Goal: Contribute content: Add original content to the website for others to see

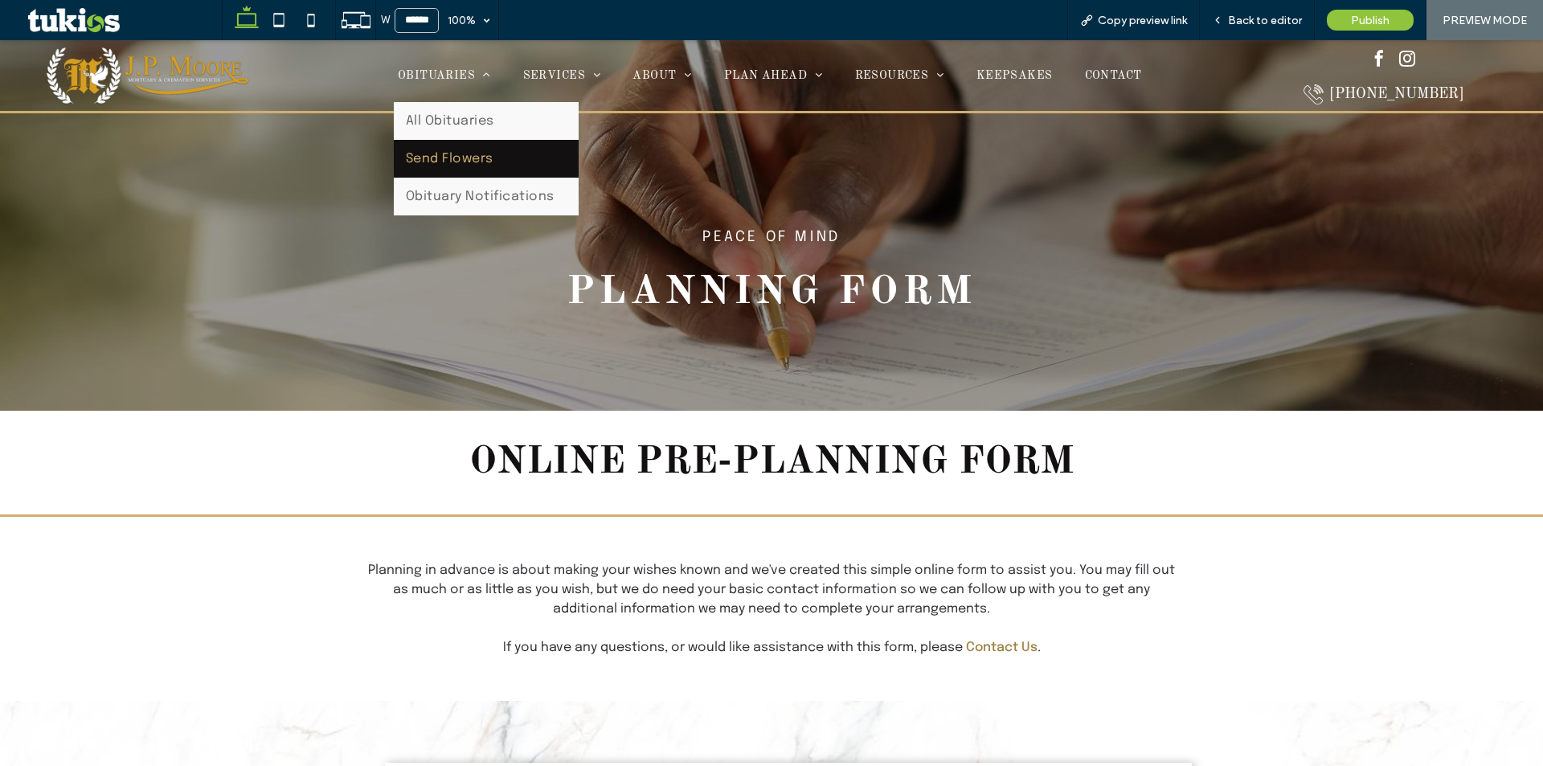
drag, startPoint x: 483, startPoint y: 149, endPoint x: 483, endPoint y: 190, distance: 41.0
click at [483, 149] on link "Send Flowers" at bounding box center [486, 159] width 185 height 38
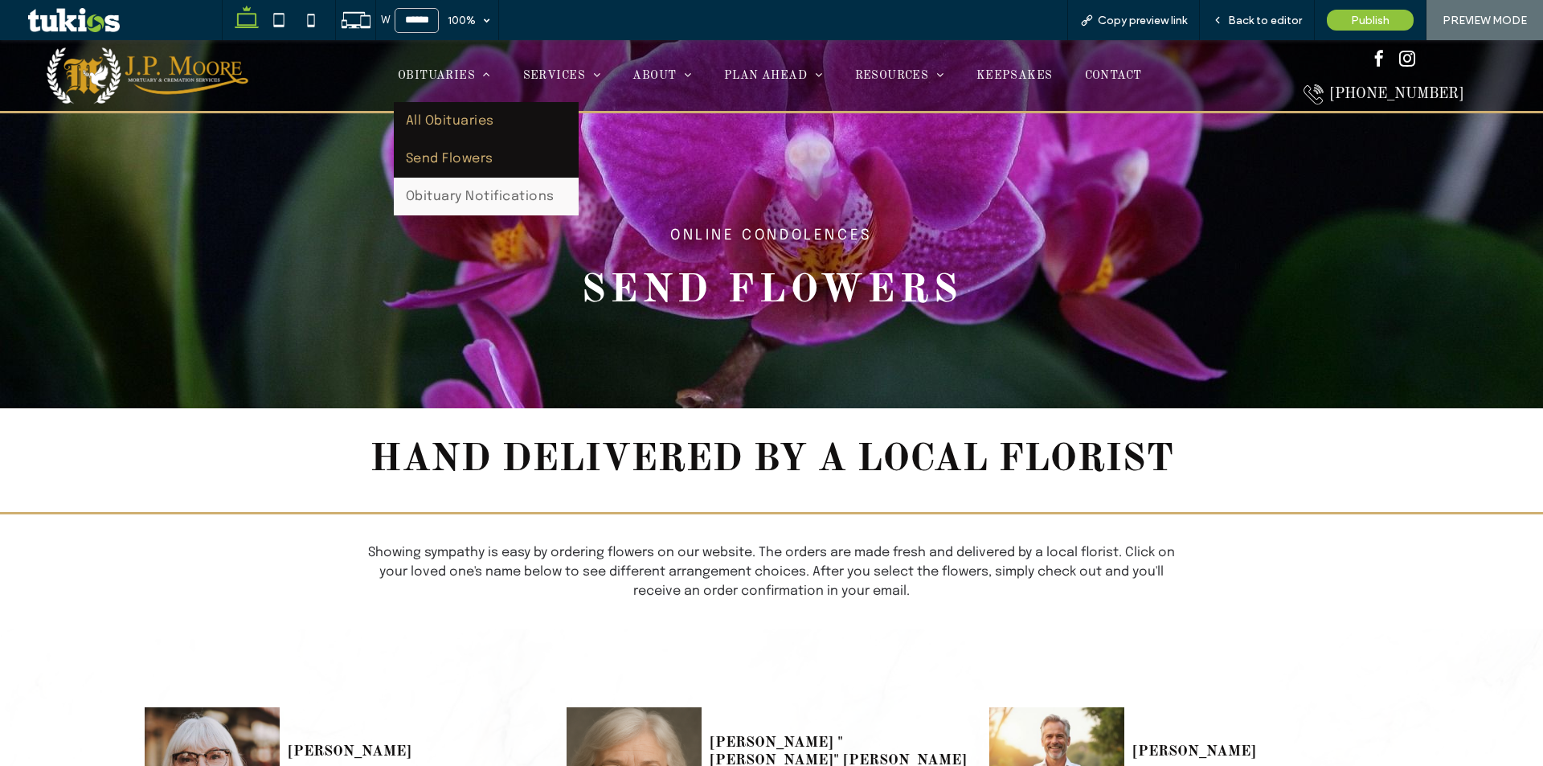
click at [463, 108] on link "All Obituaries" at bounding box center [486, 121] width 185 height 38
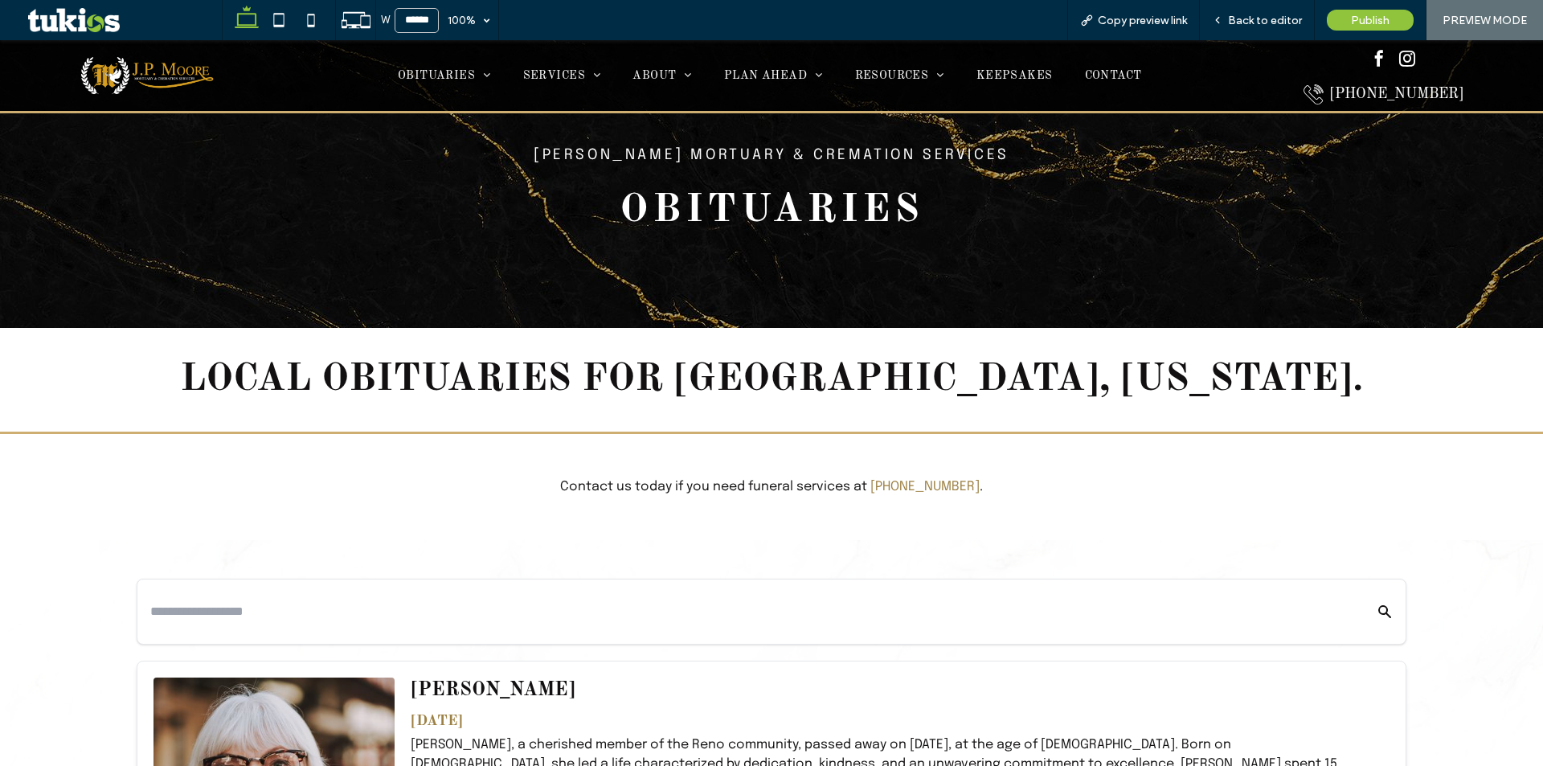
scroll to position [643, 0]
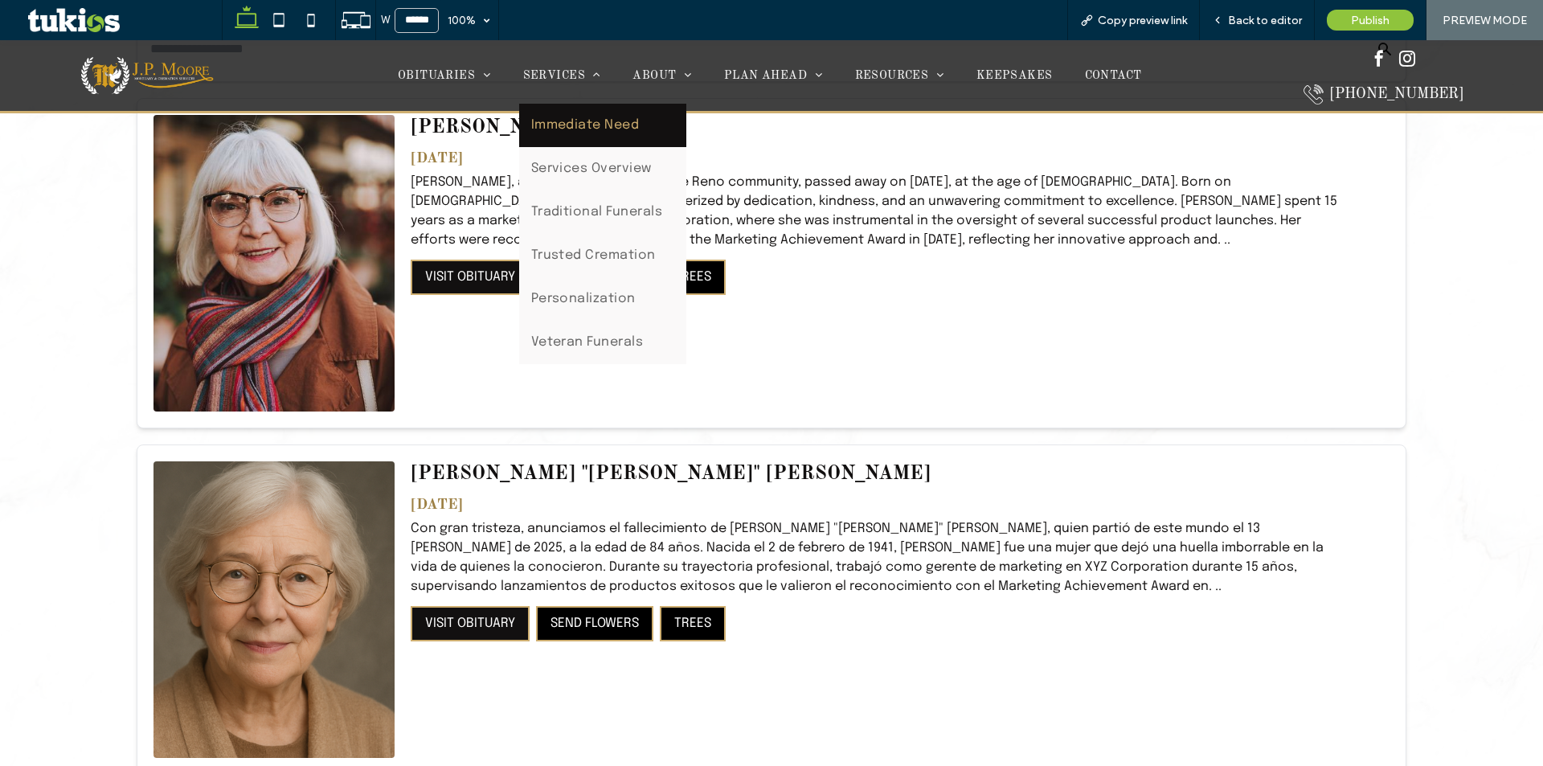
click at [575, 118] on span "Immediate Need" at bounding box center [585, 125] width 108 height 19
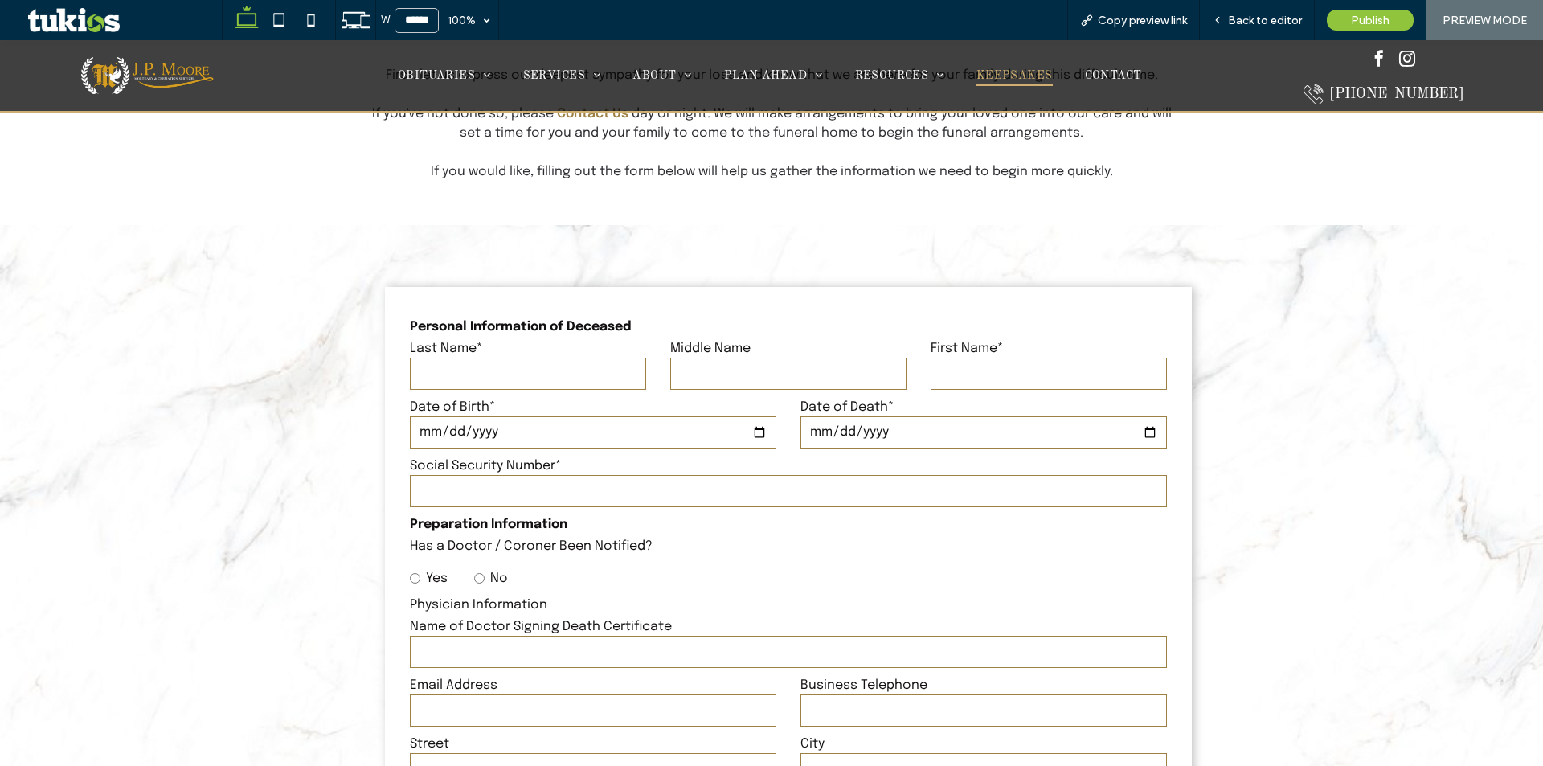
scroll to position [80, 0]
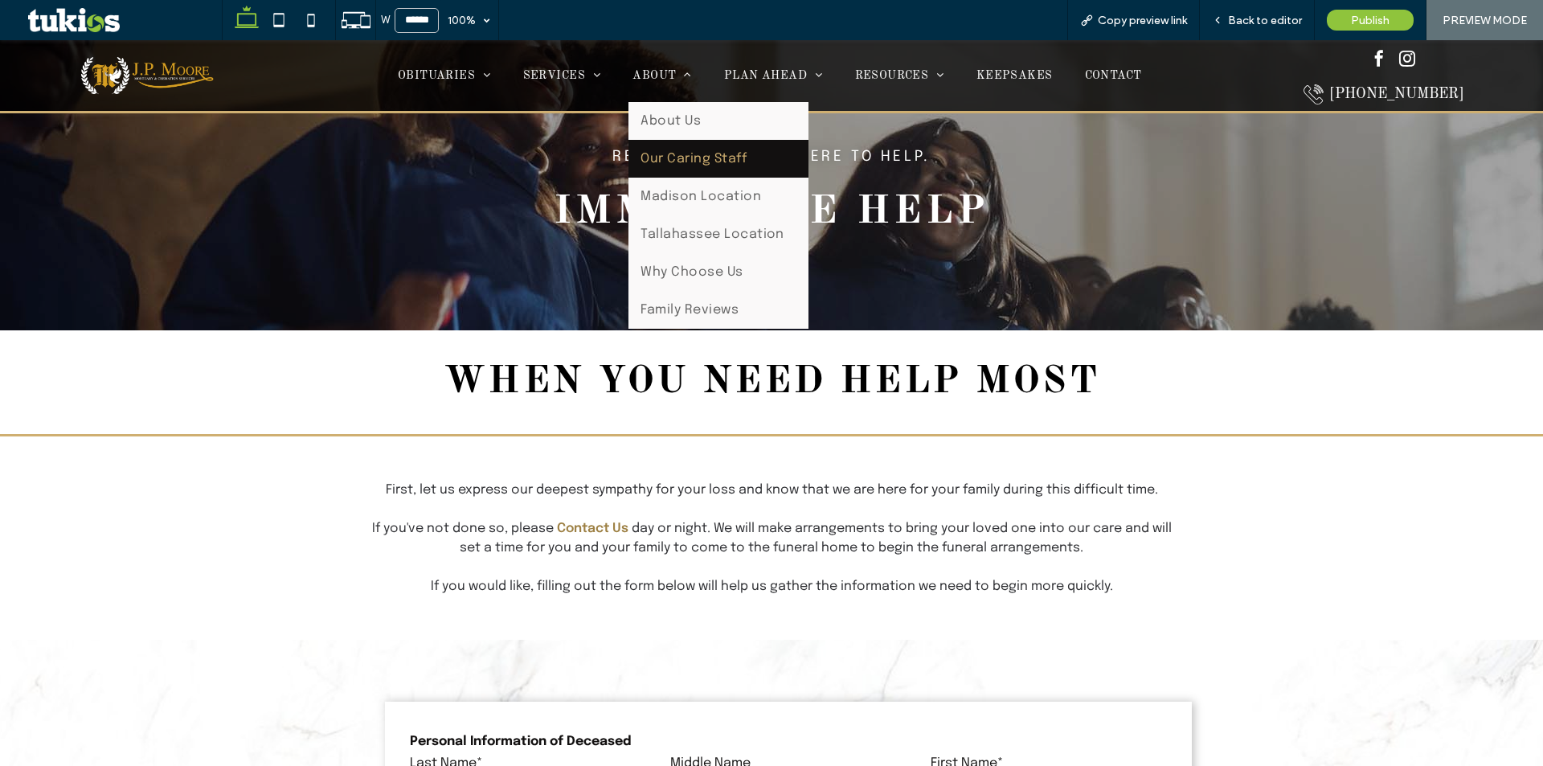
click at [689, 171] on link "Our Caring Staff" at bounding box center [718, 159] width 180 height 38
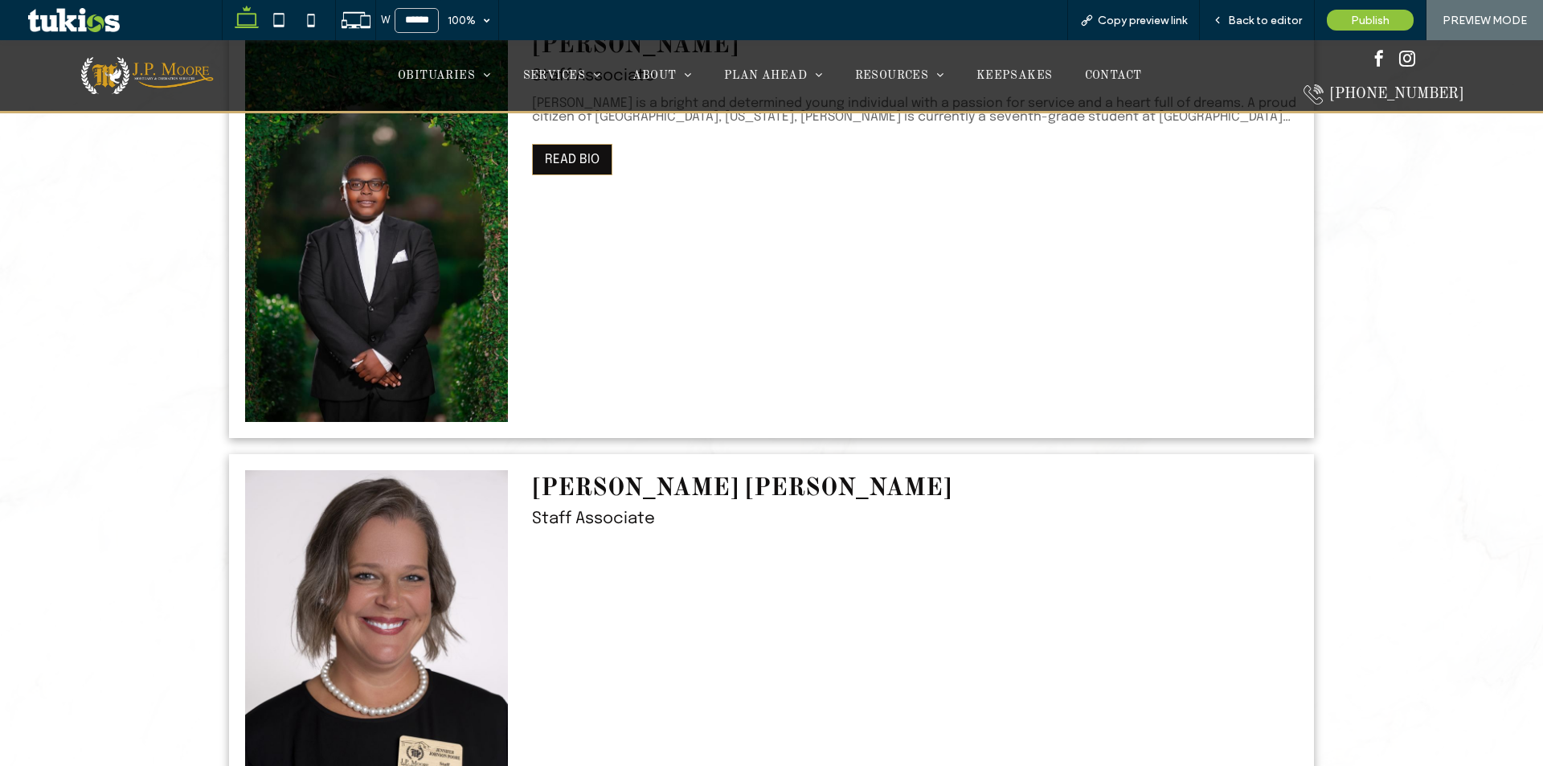
scroll to position [6911, 0]
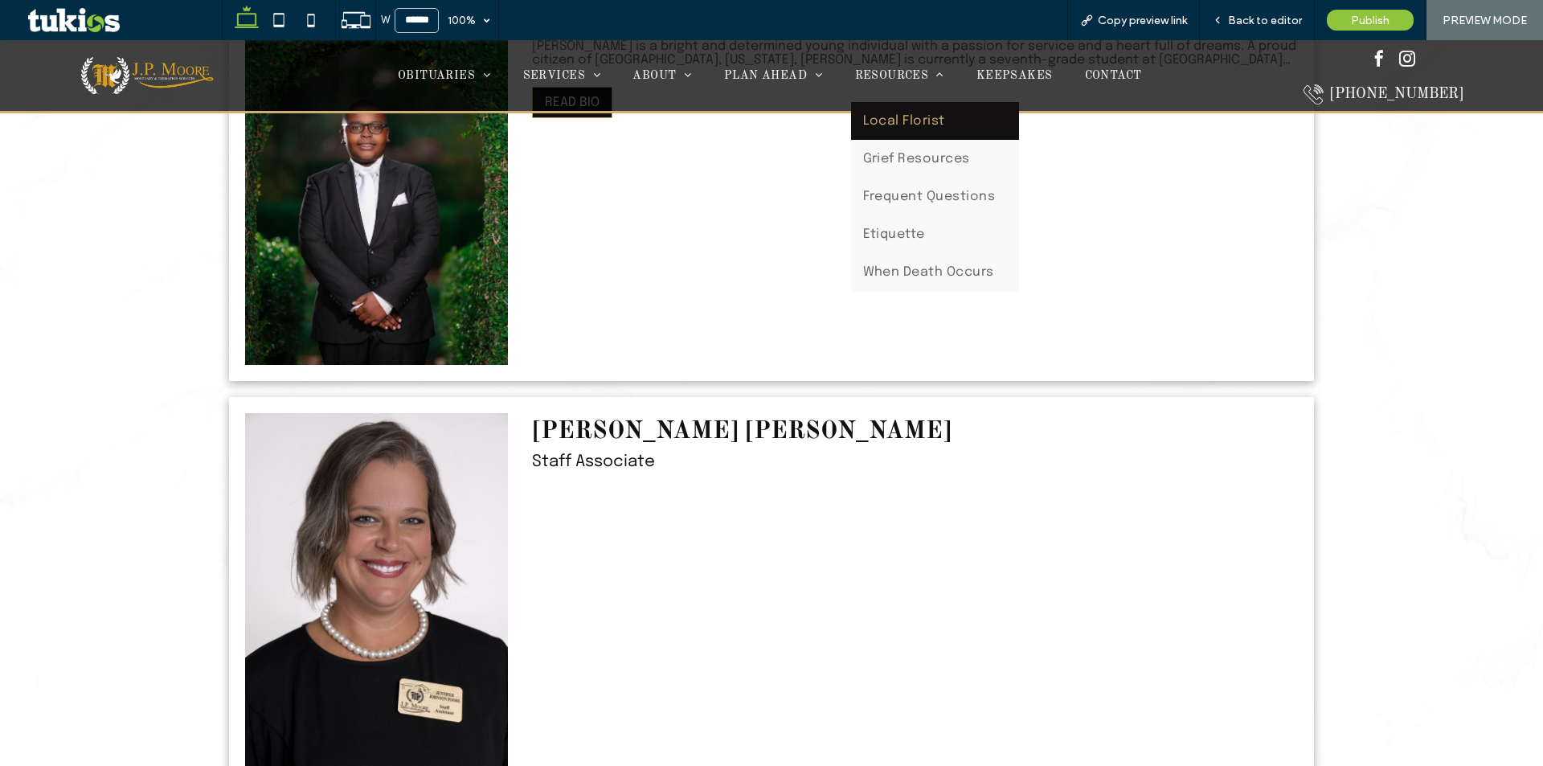
click at [921, 121] on span "Local Florist" at bounding box center [904, 121] width 82 height 14
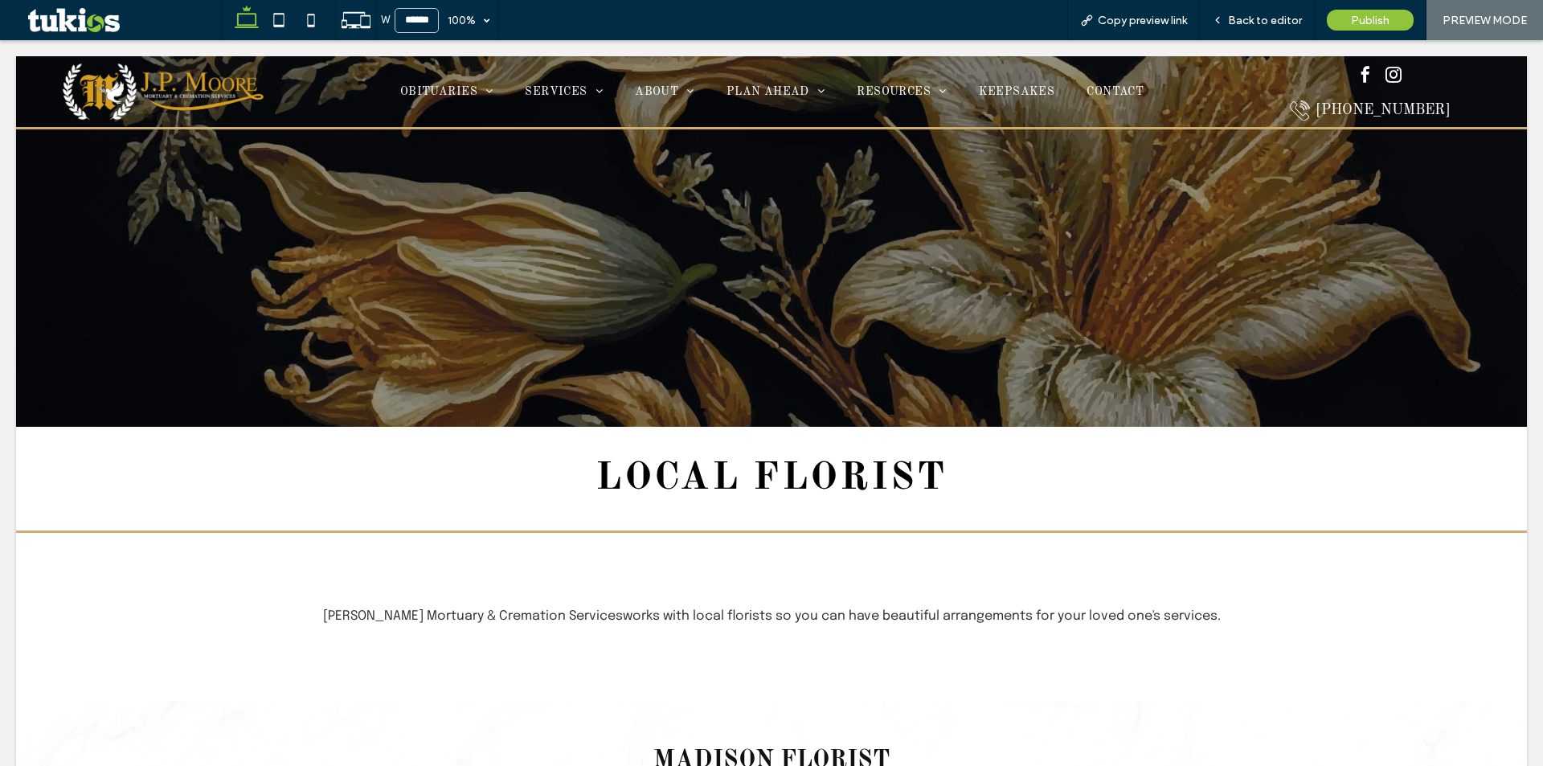
scroll to position [0, 0]
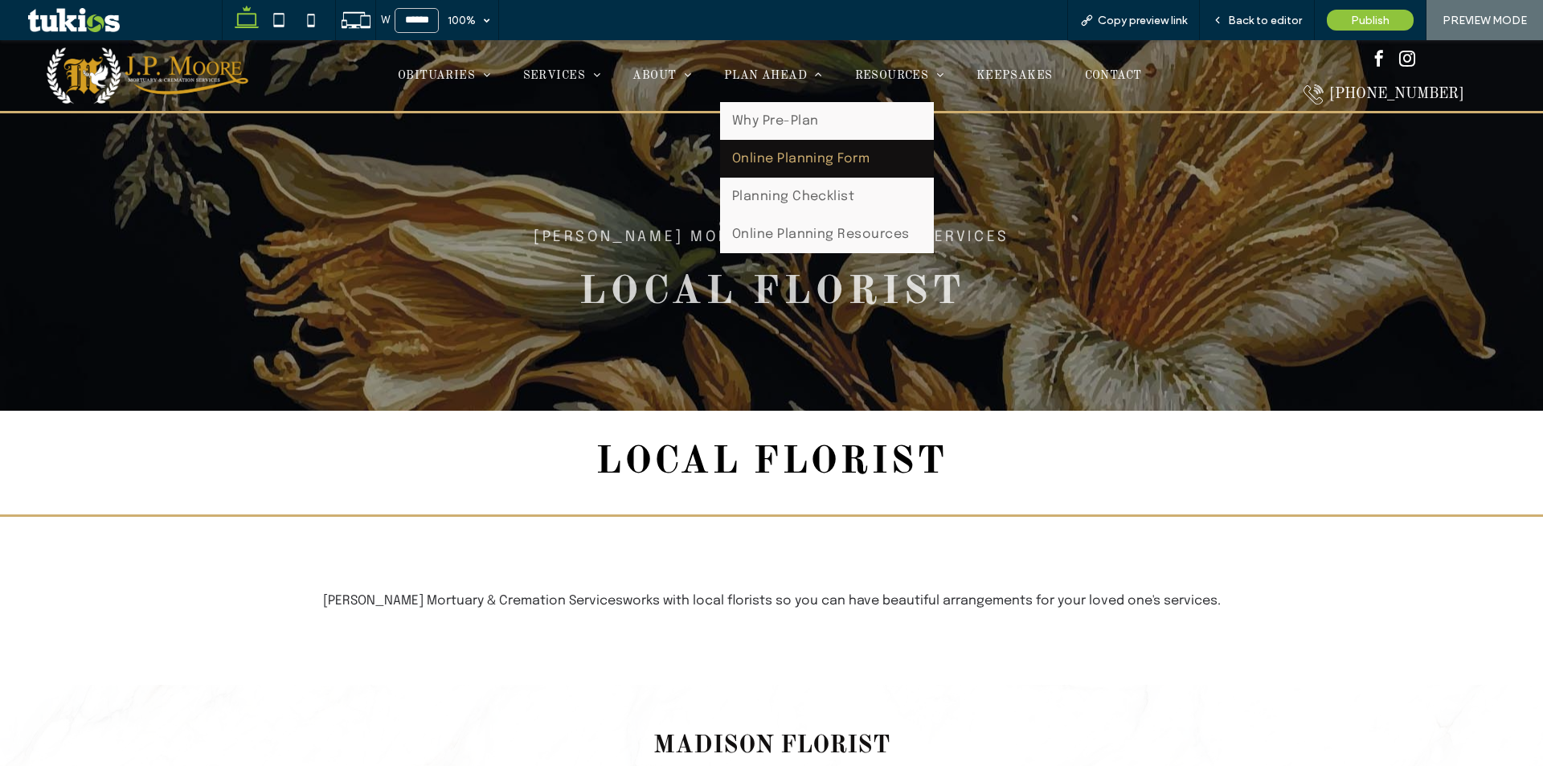
click at [826, 162] on span "Online Planning Form" at bounding box center [801, 159] width 138 height 14
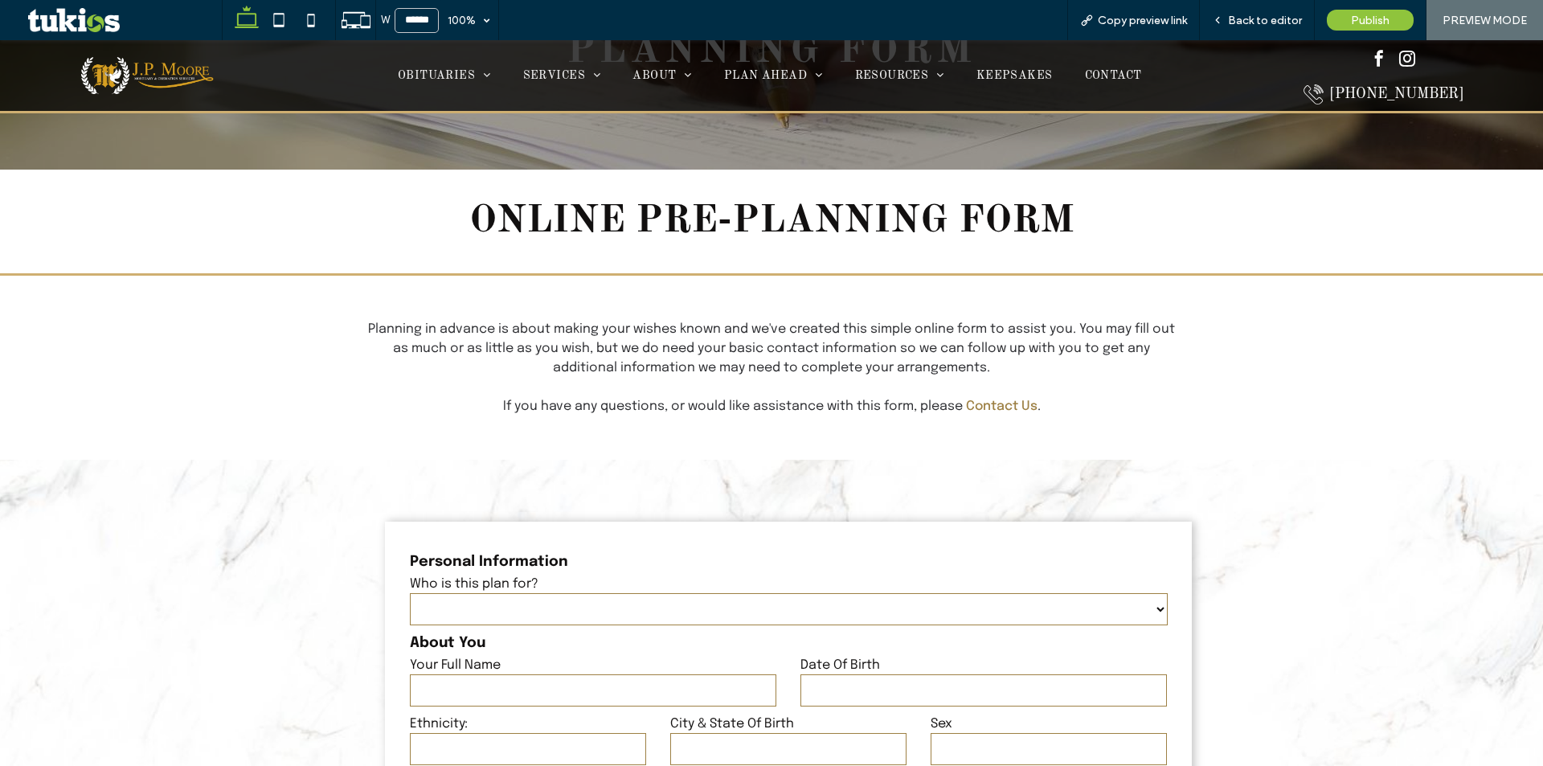
scroll to position [161, 0]
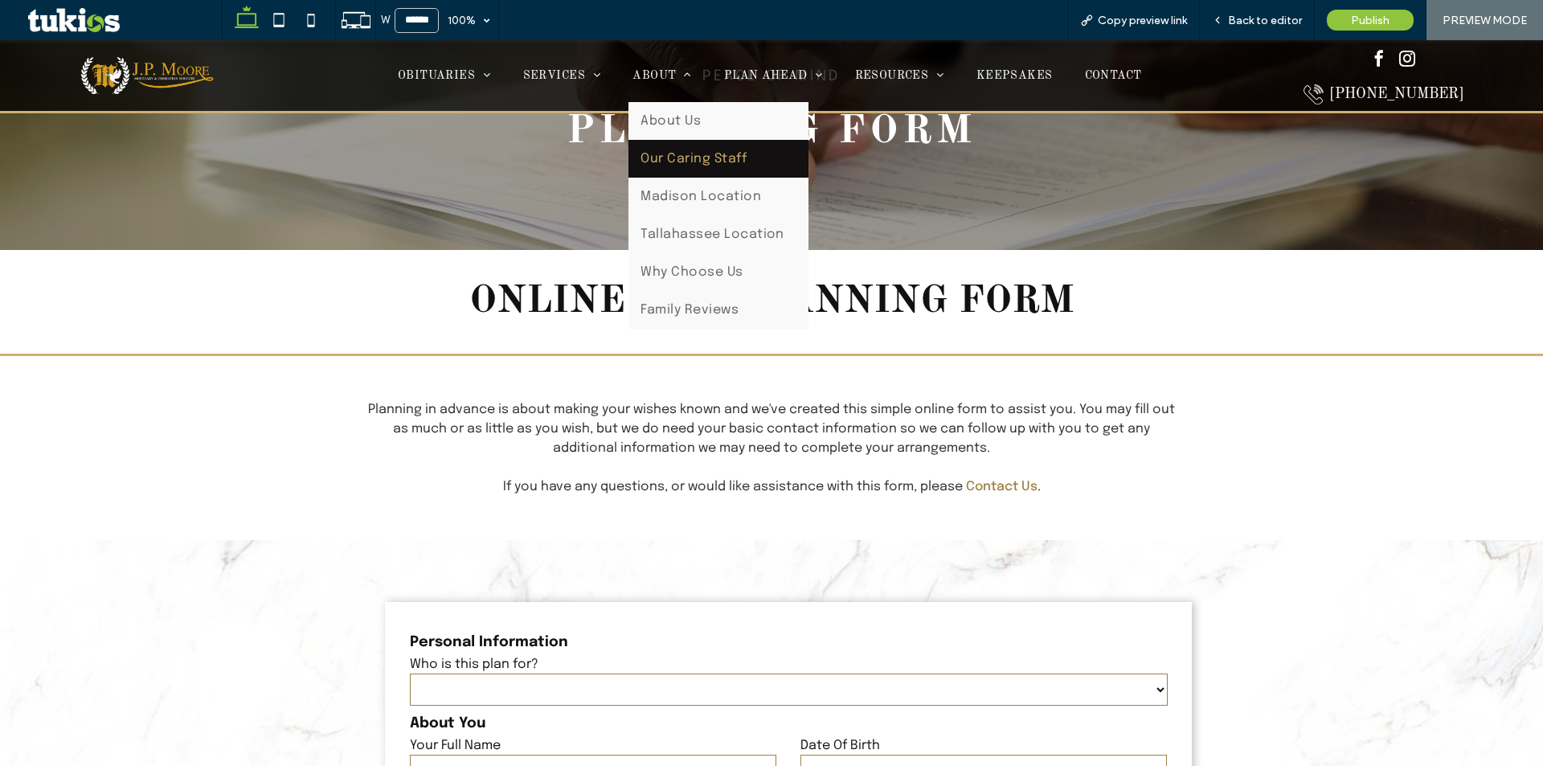
click at [687, 149] on link "Our Caring Staff" at bounding box center [718, 159] width 180 height 38
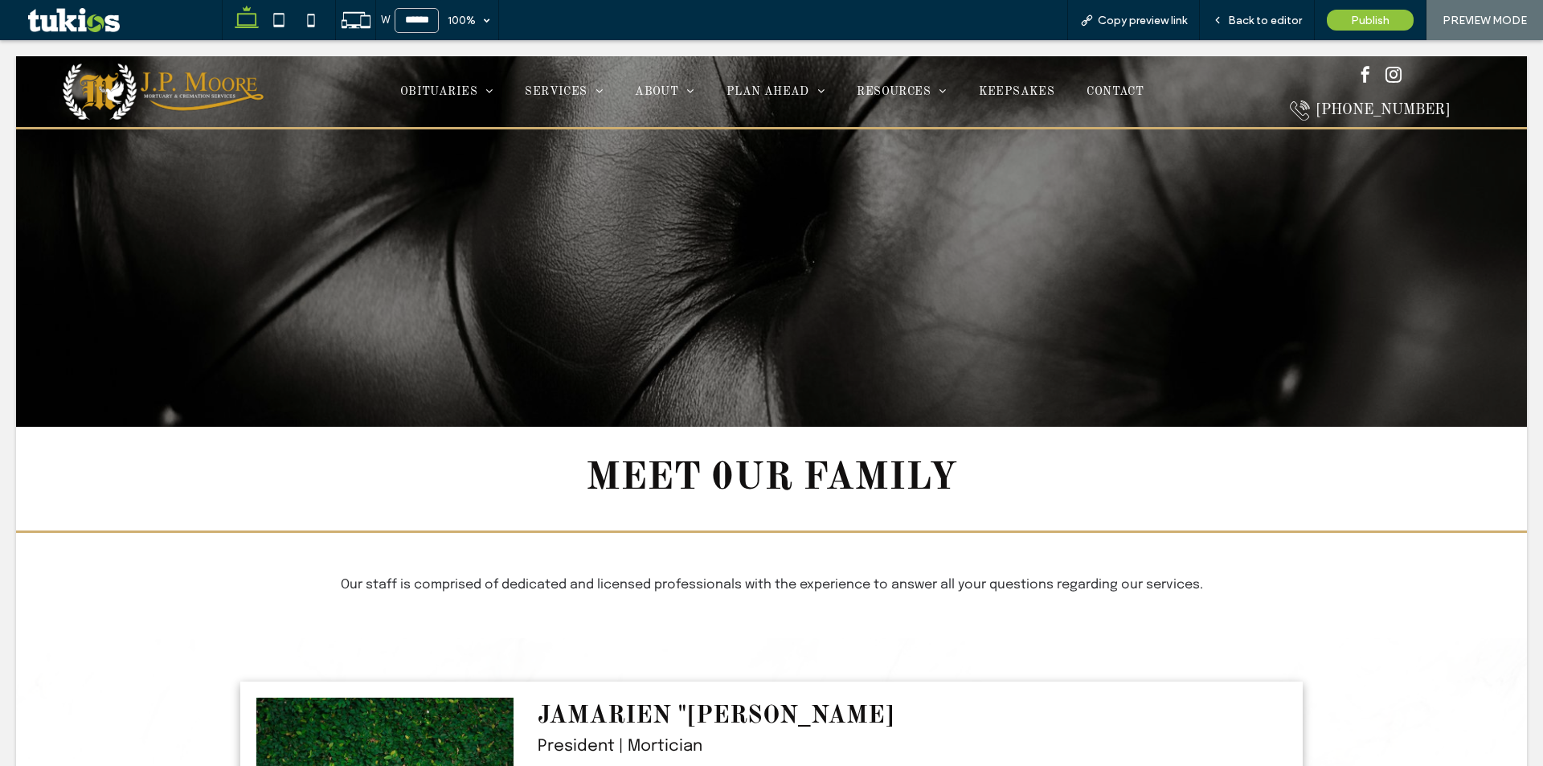
scroll to position [0, 0]
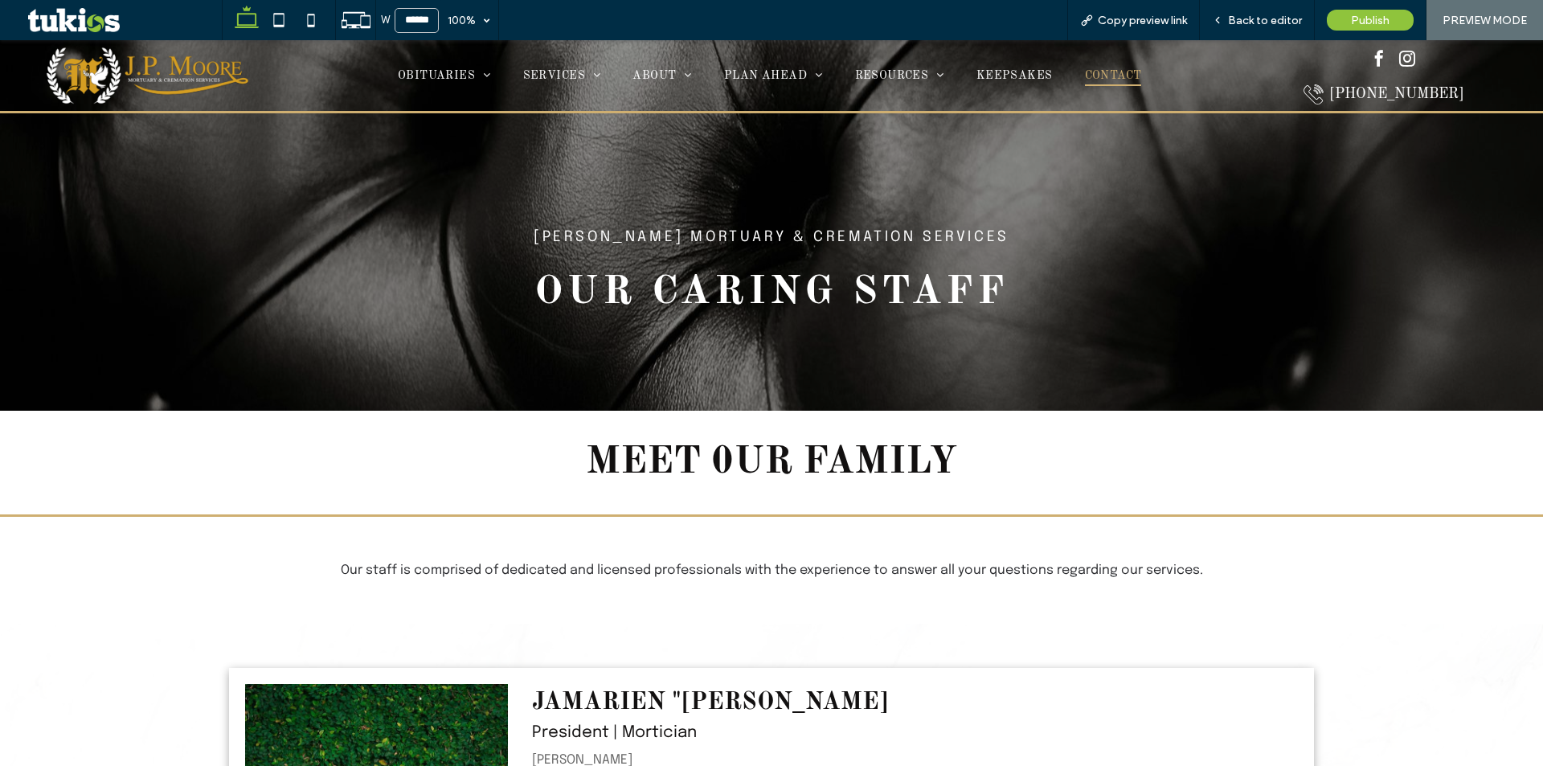
click at [1085, 80] on span "CONTACT" at bounding box center [1113, 76] width 57 height 22
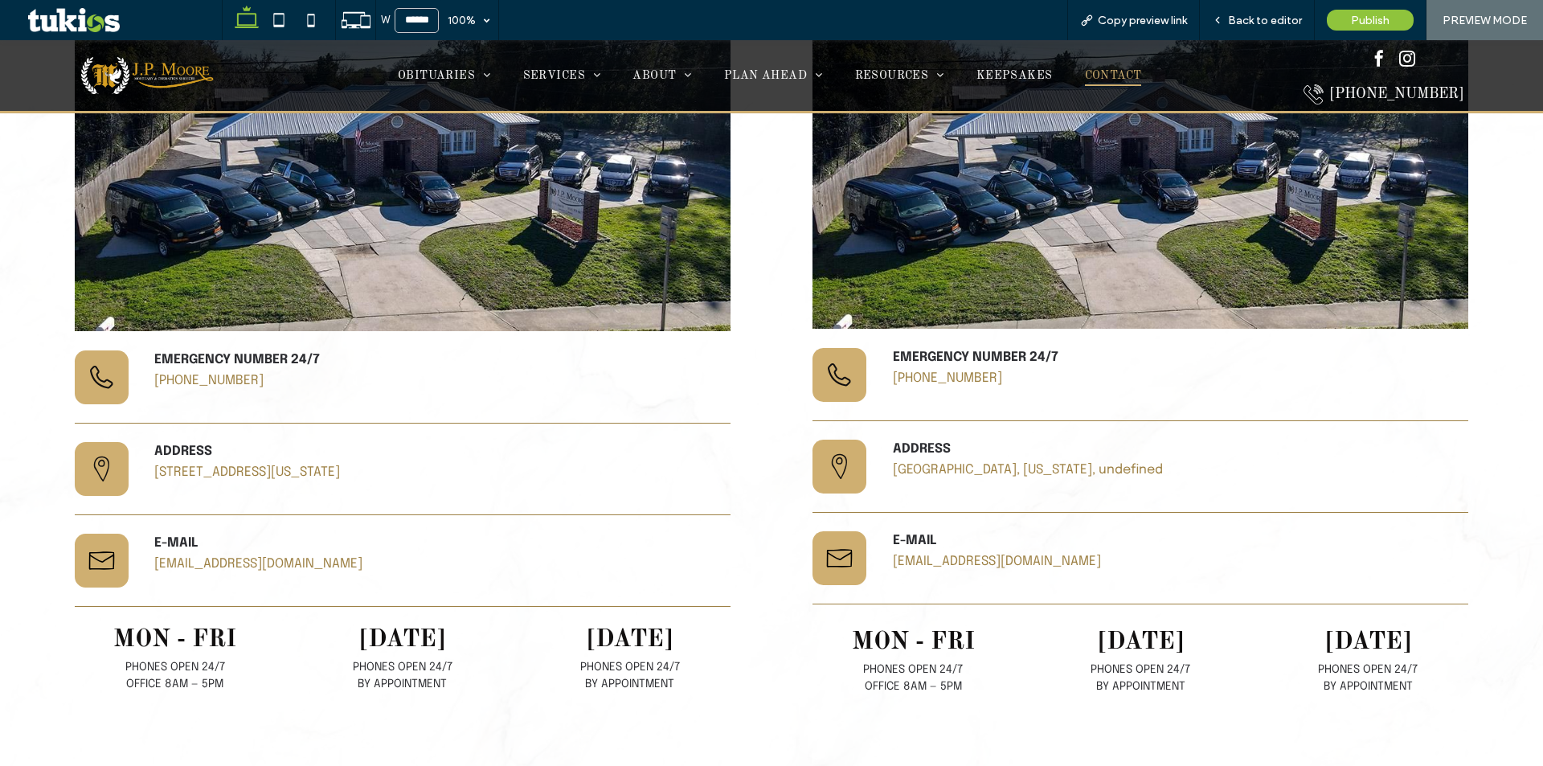
scroll to position [723, 0]
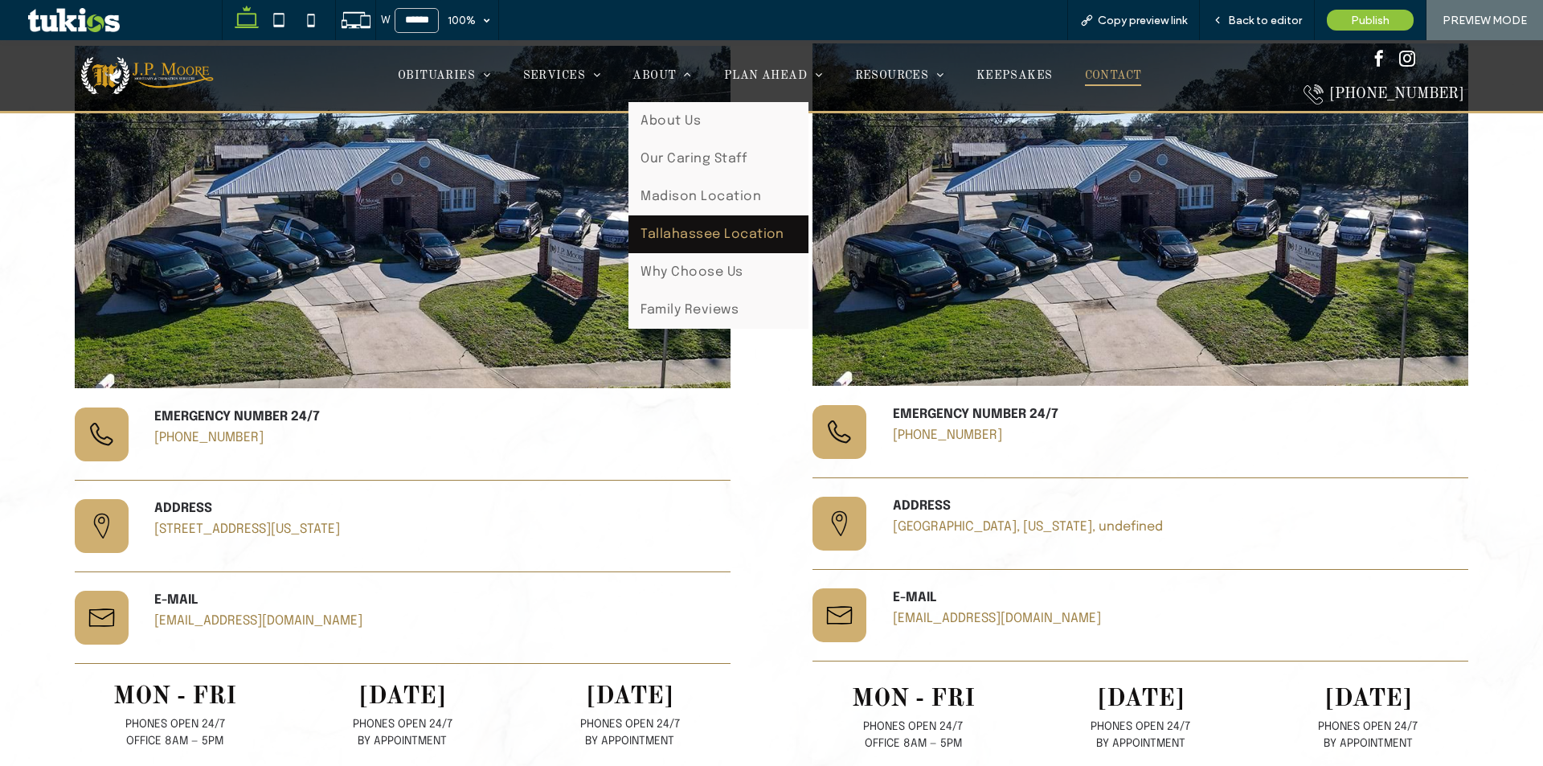
click at [714, 234] on span "Tallahassee Location" at bounding box center [713, 234] width 144 height 14
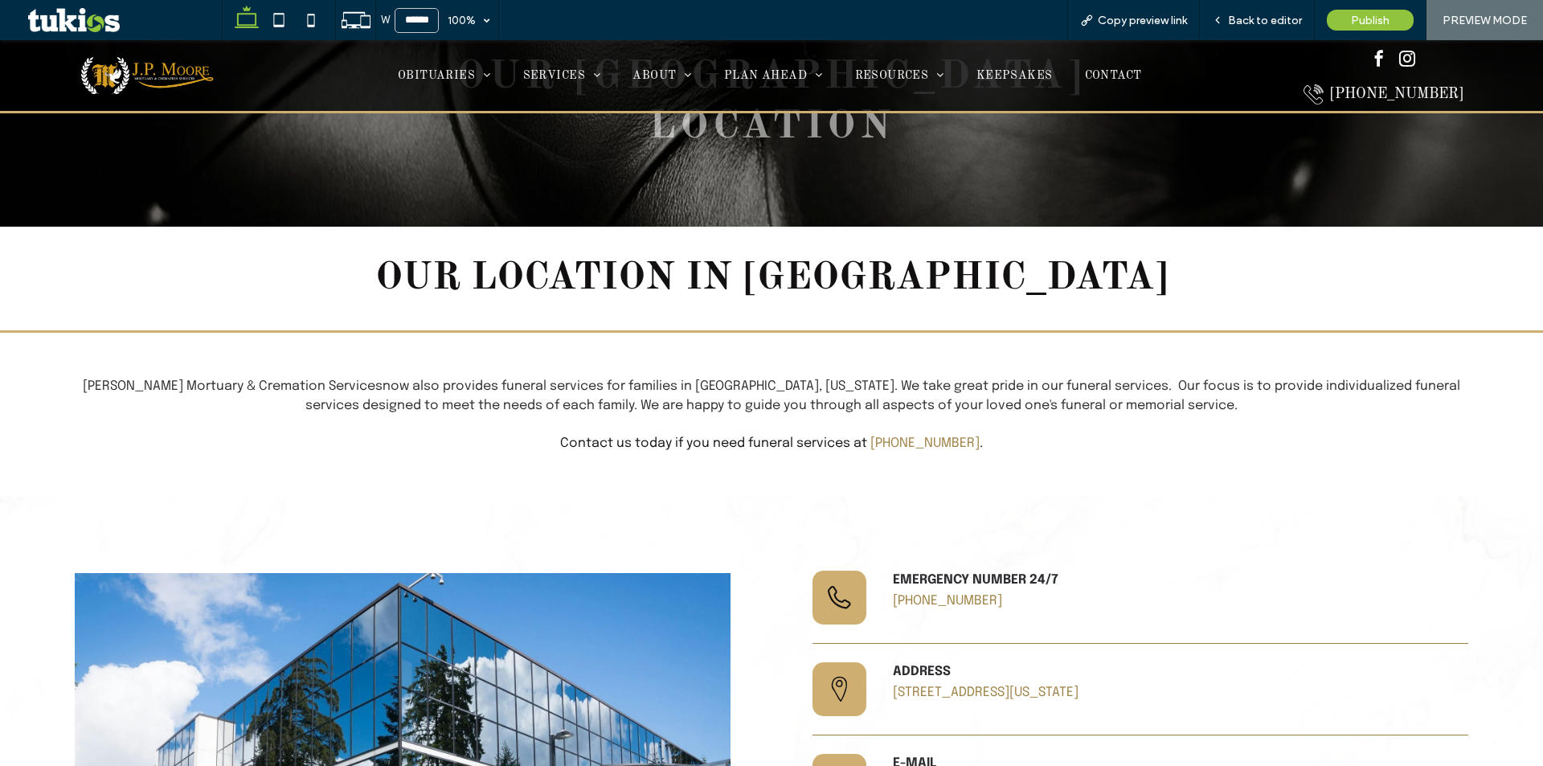
scroll to position [321, 0]
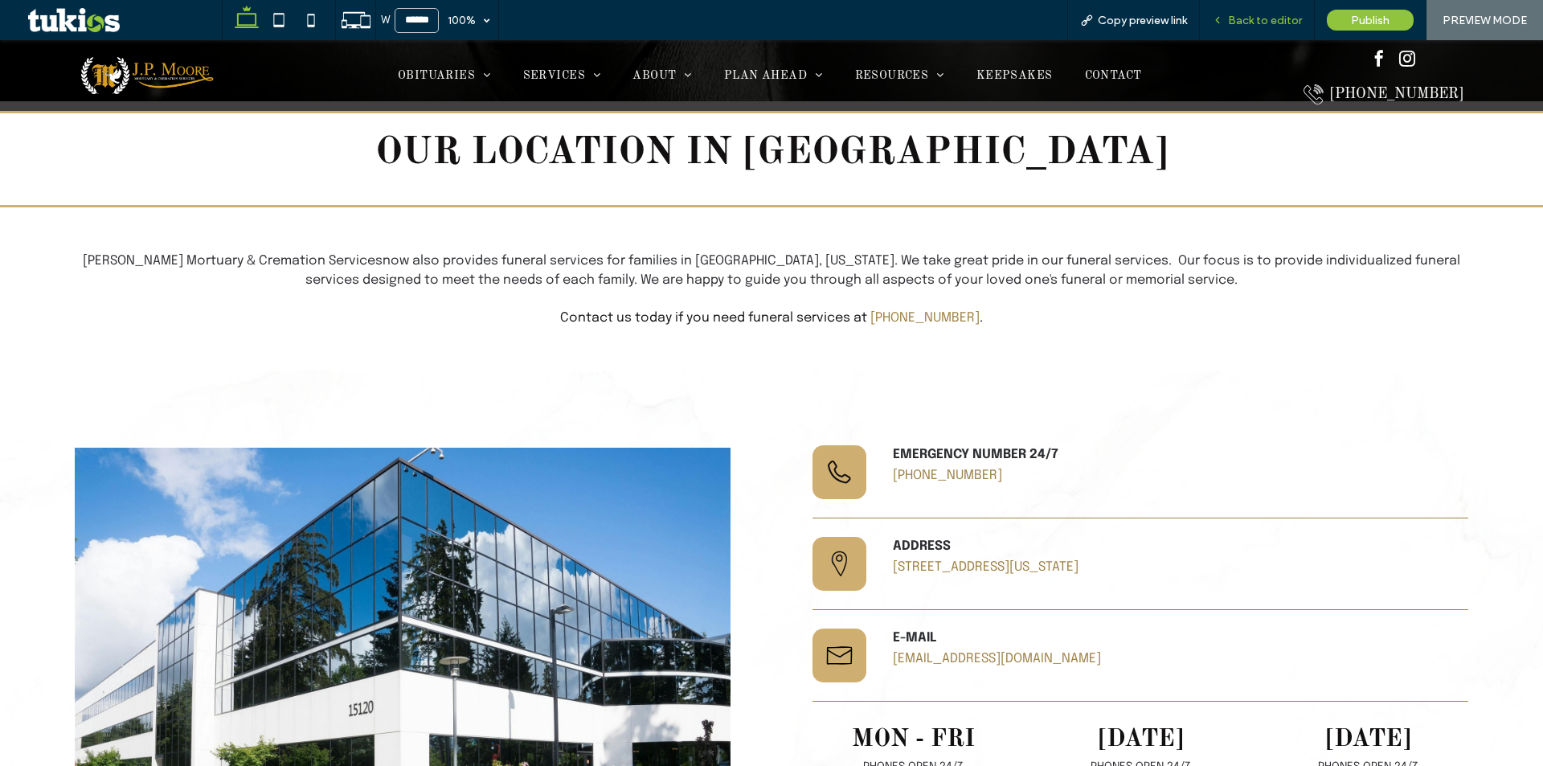
click at [1279, 23] on span "Back to editor" at bounding box center [1265, 21] width 74 height 14
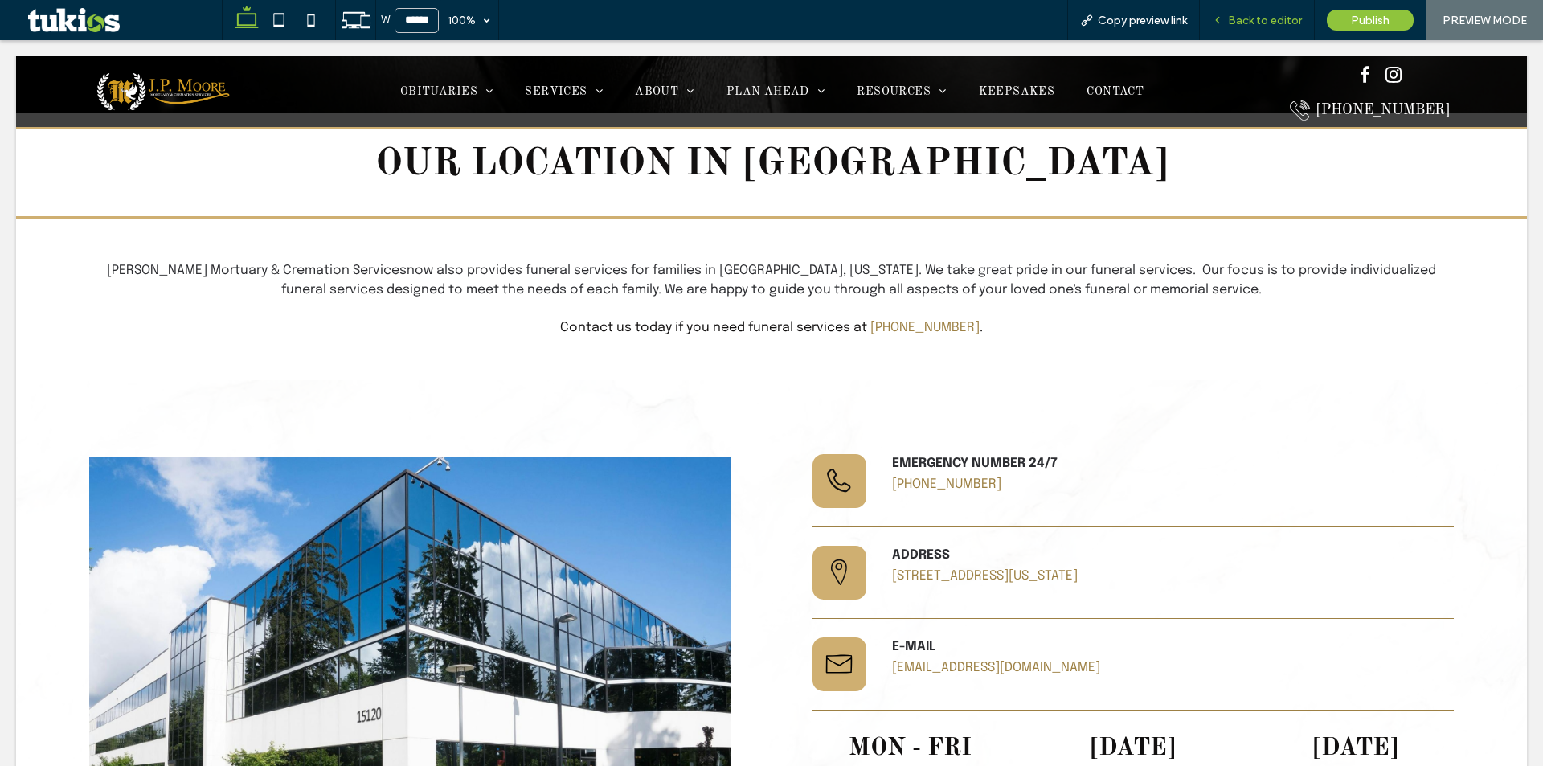
scroll to position [338, 0]
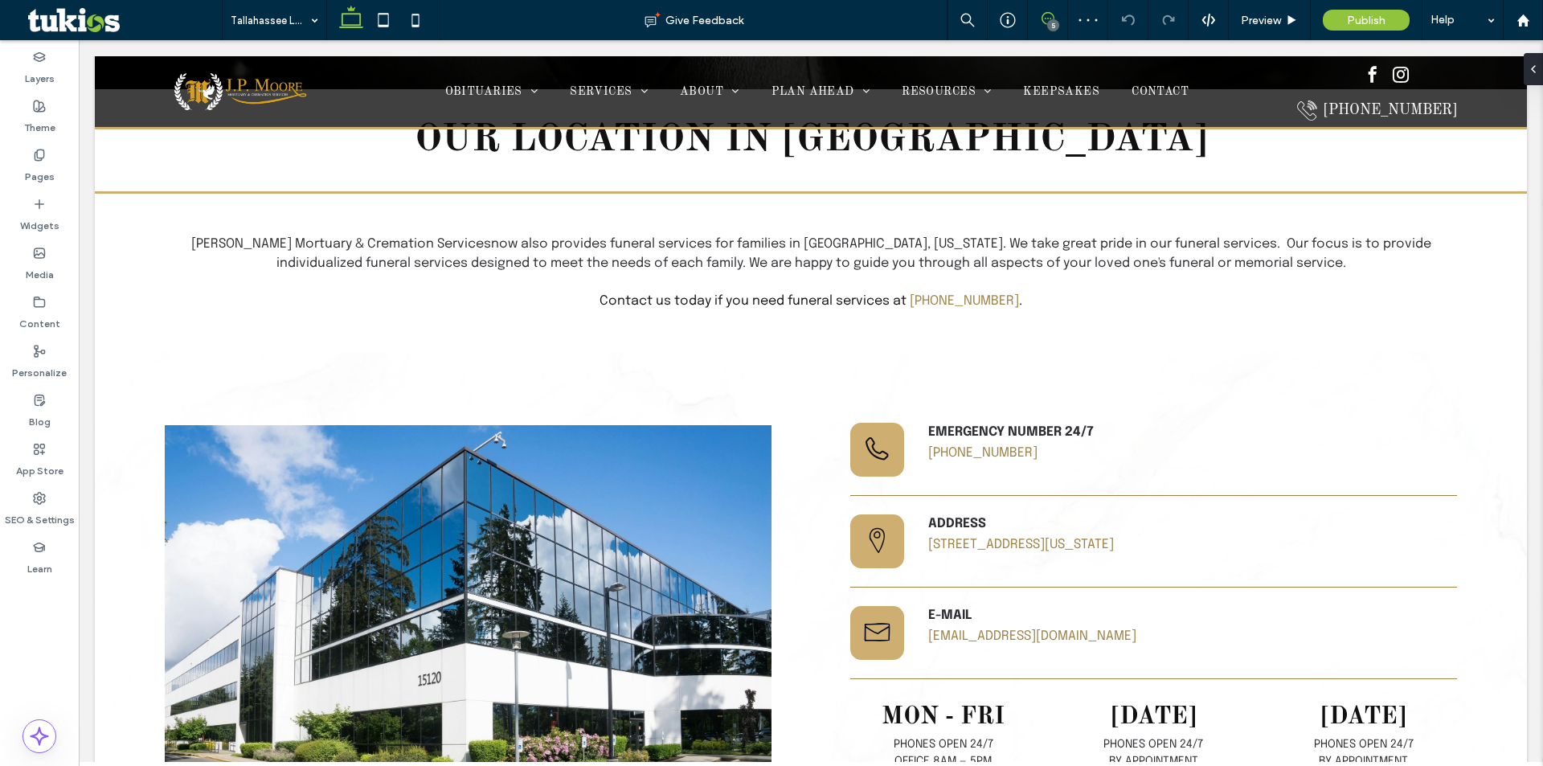
click at [1046, 16] on icon at bounding box center [1048, 18] width 13 height 13
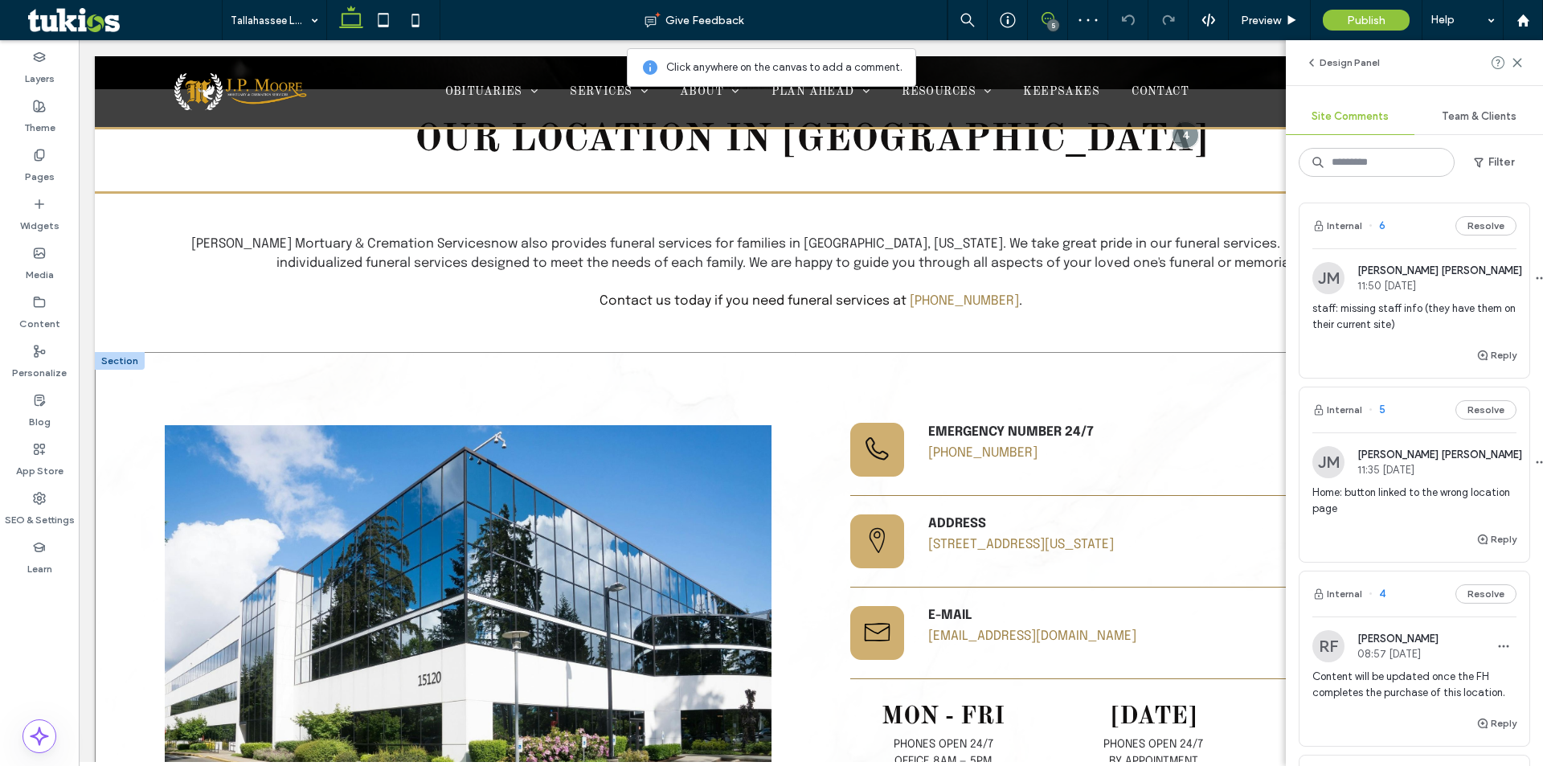
click at [1021, 354] on div "A black and white drawing of a telephone on a white background. Emergency numbe…" at bounding box center [811, 596] width 1432 height 488
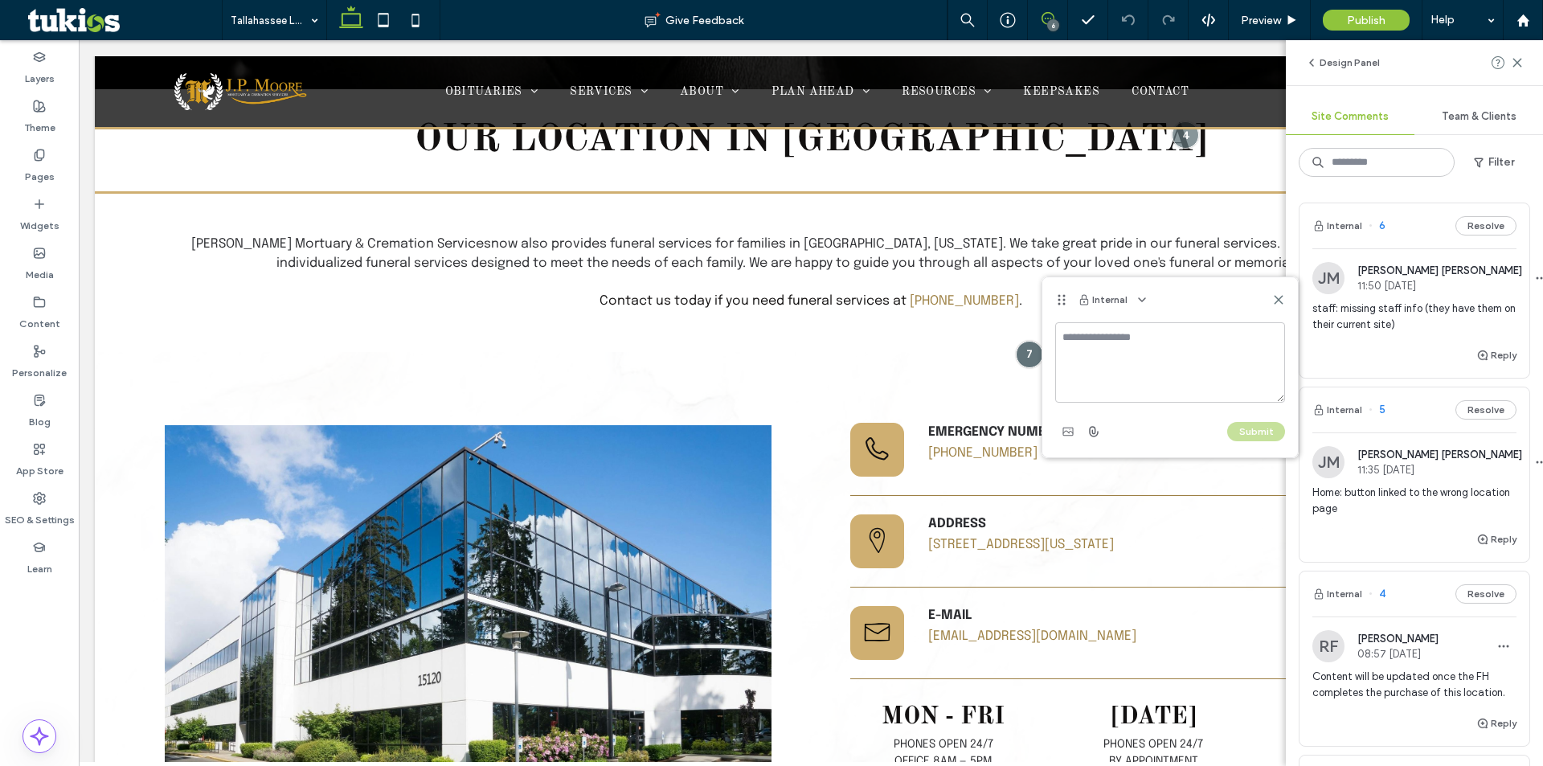
click at [1128, 368] on textarea at bounding box center [1170, 362] width 230 height 80
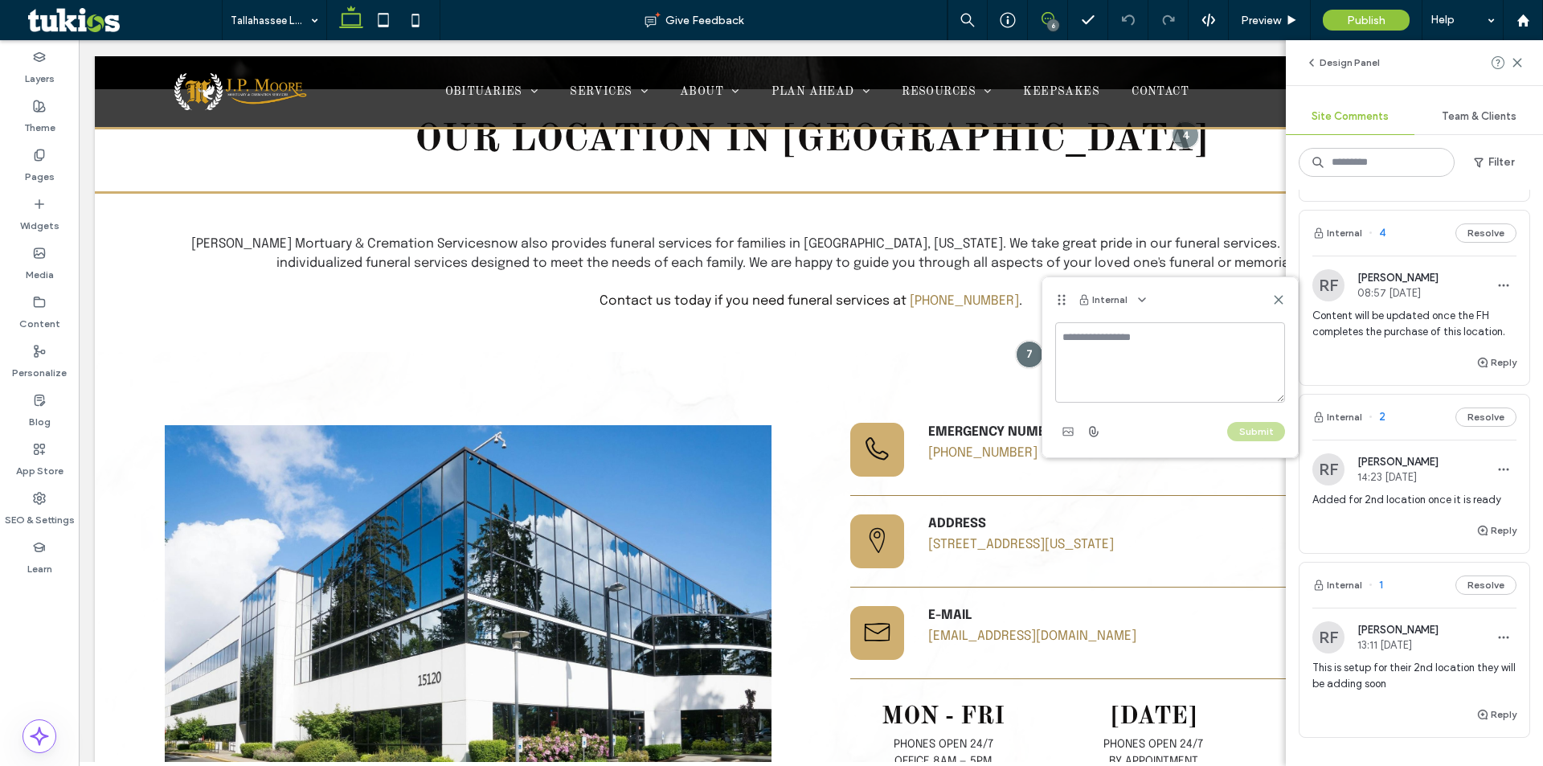
scroll to position [321, 0]
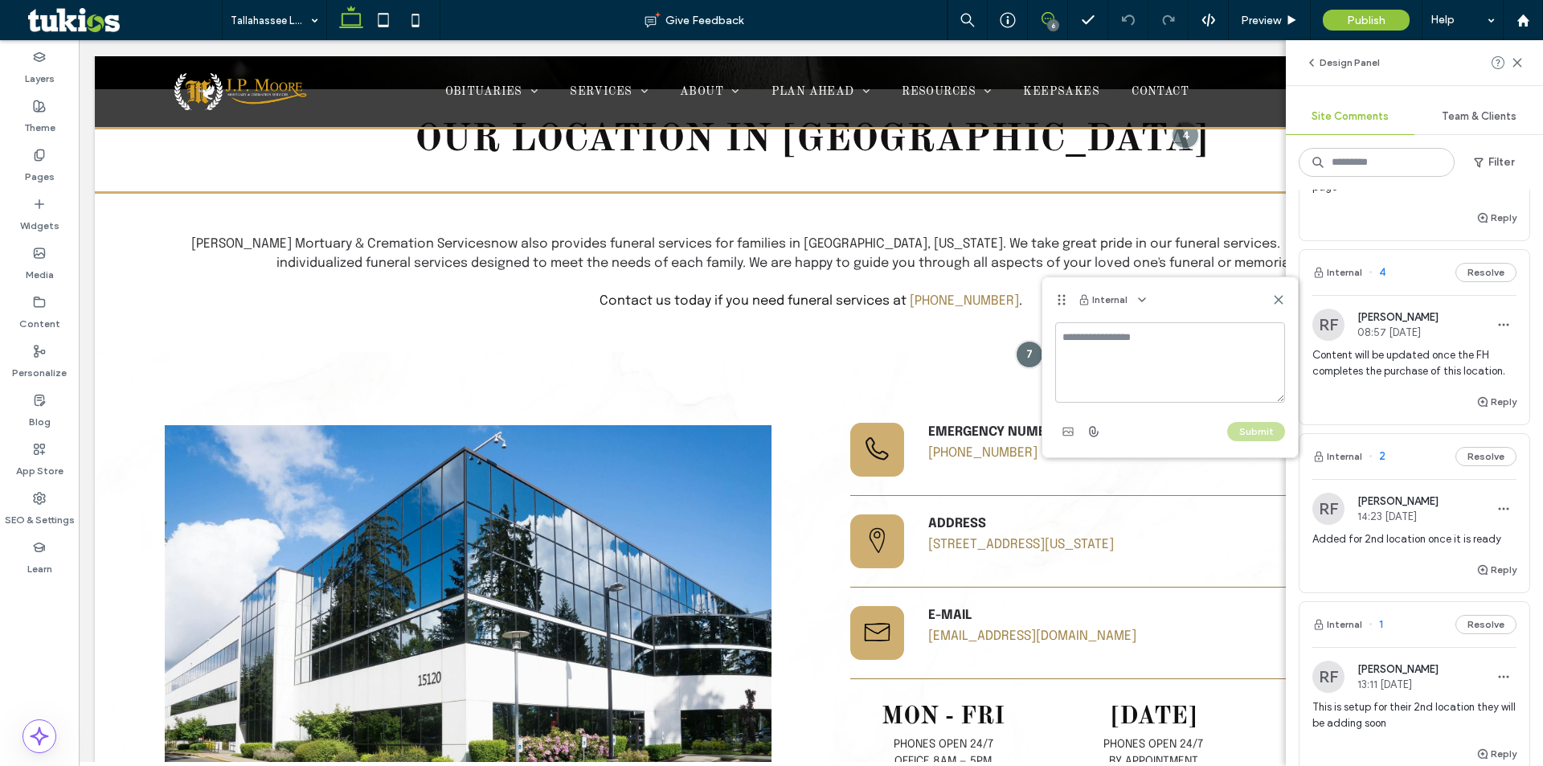
click at [1136, 347] on textarea at bounding box center [1170, 362] width 230 height 80
click at [1126, 365] on textarea "**********" at bounding box center [1170, 362] width 230 height 80
type textarea "**********"
click at [1270, 433] on button "Submit" at bounding box center [1256, 431] width 58 height 19
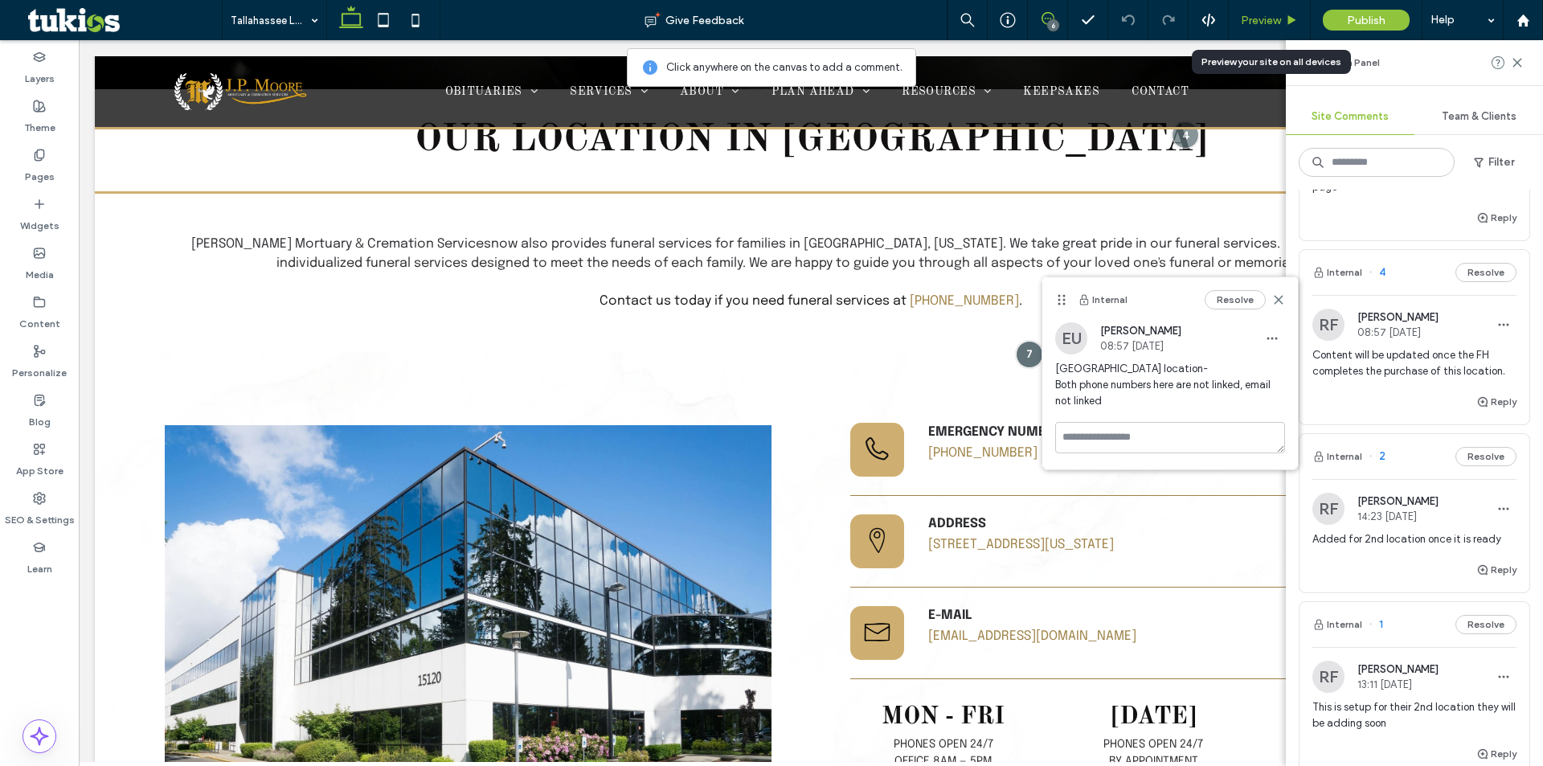
click at [1258, 20] on span "Preview" at bounding box center [1261, 21] width 40 height 14
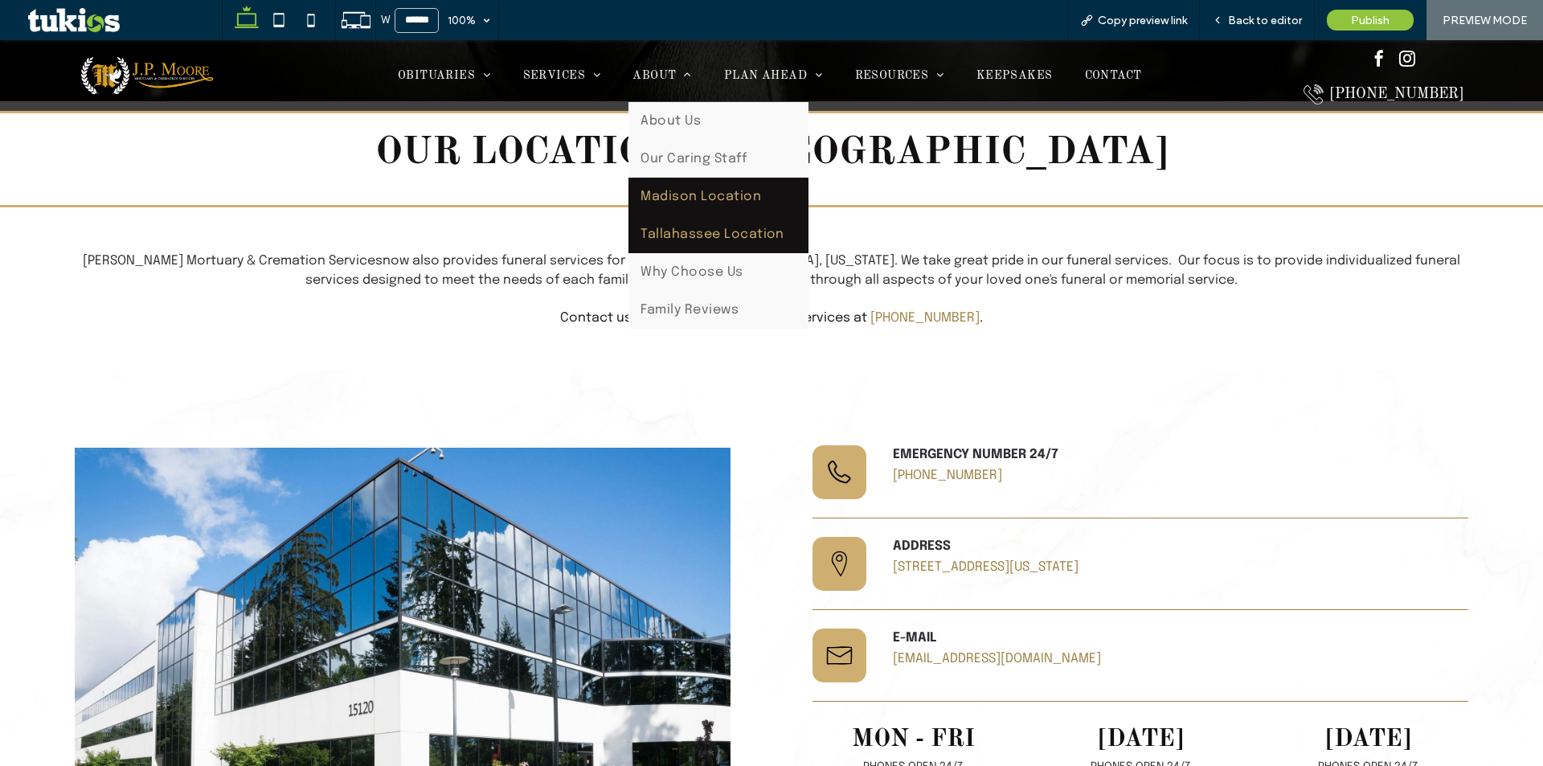
click at [667, 188] on link "Madison Location" at bounding box center [718, 197] width 180 height 38
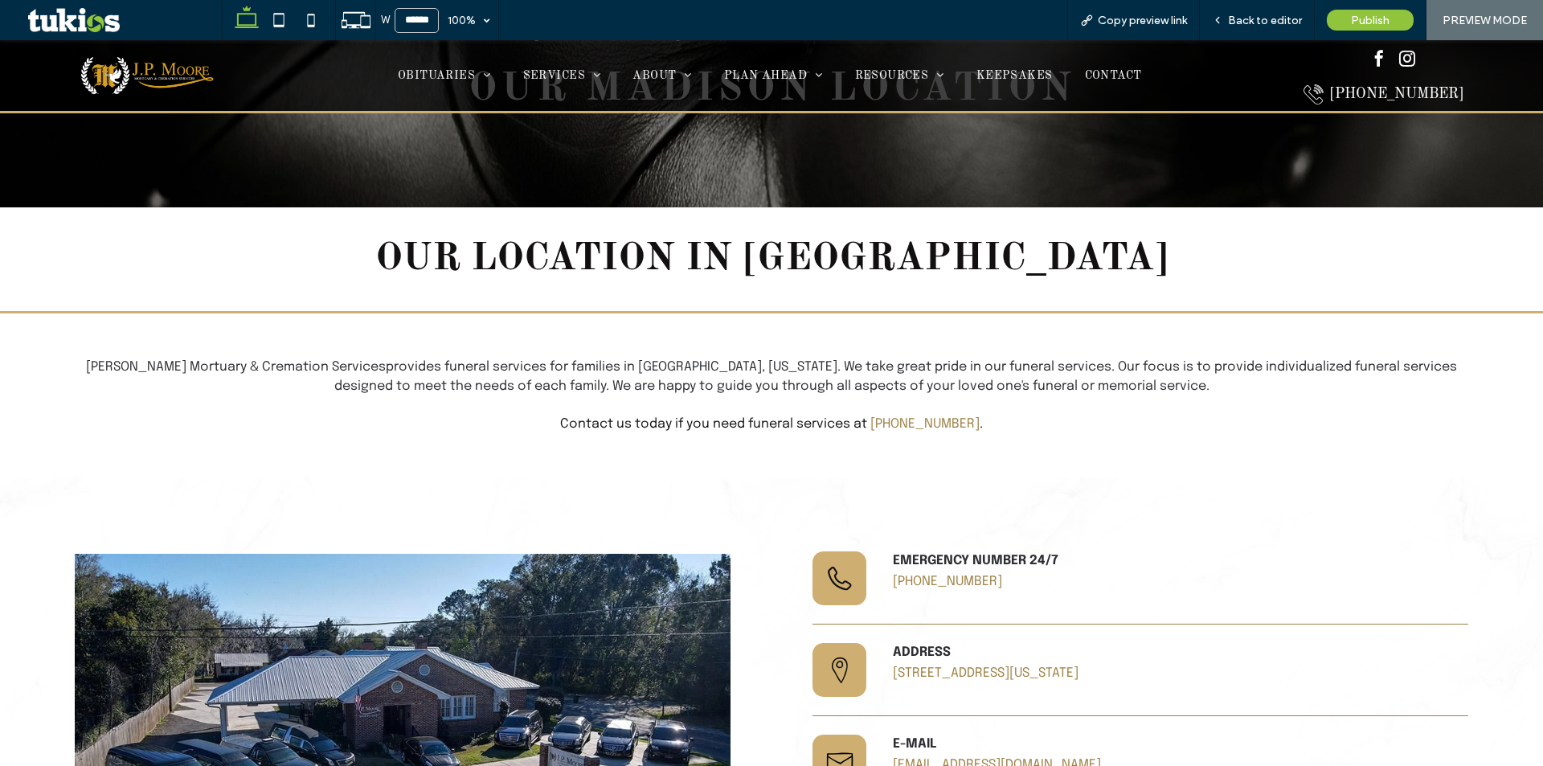
scroll to position [161, 0]
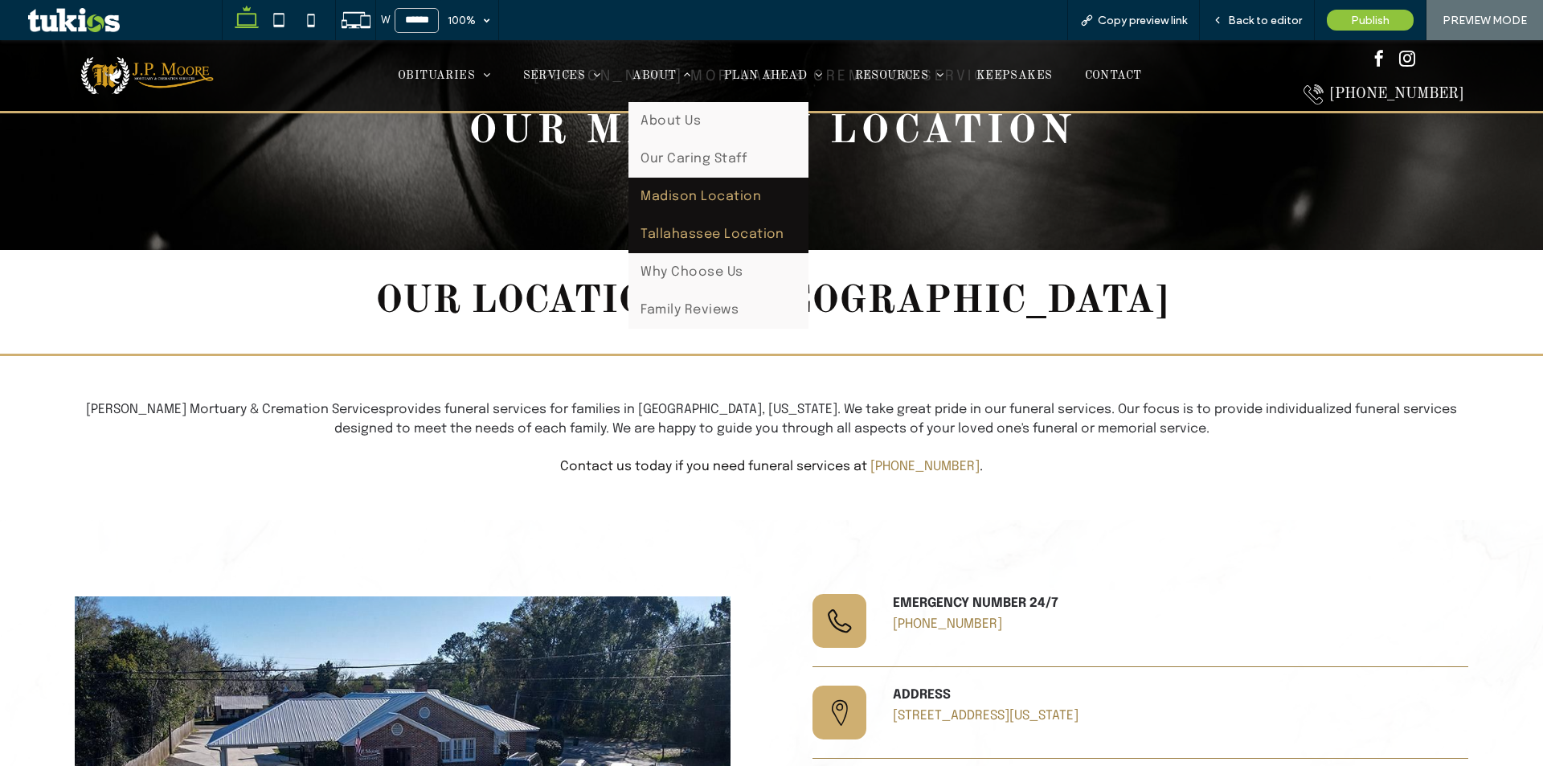
click at [684, 232] on span "Tallahassee Location" at bounding box center [713, 234] width 144 height 14
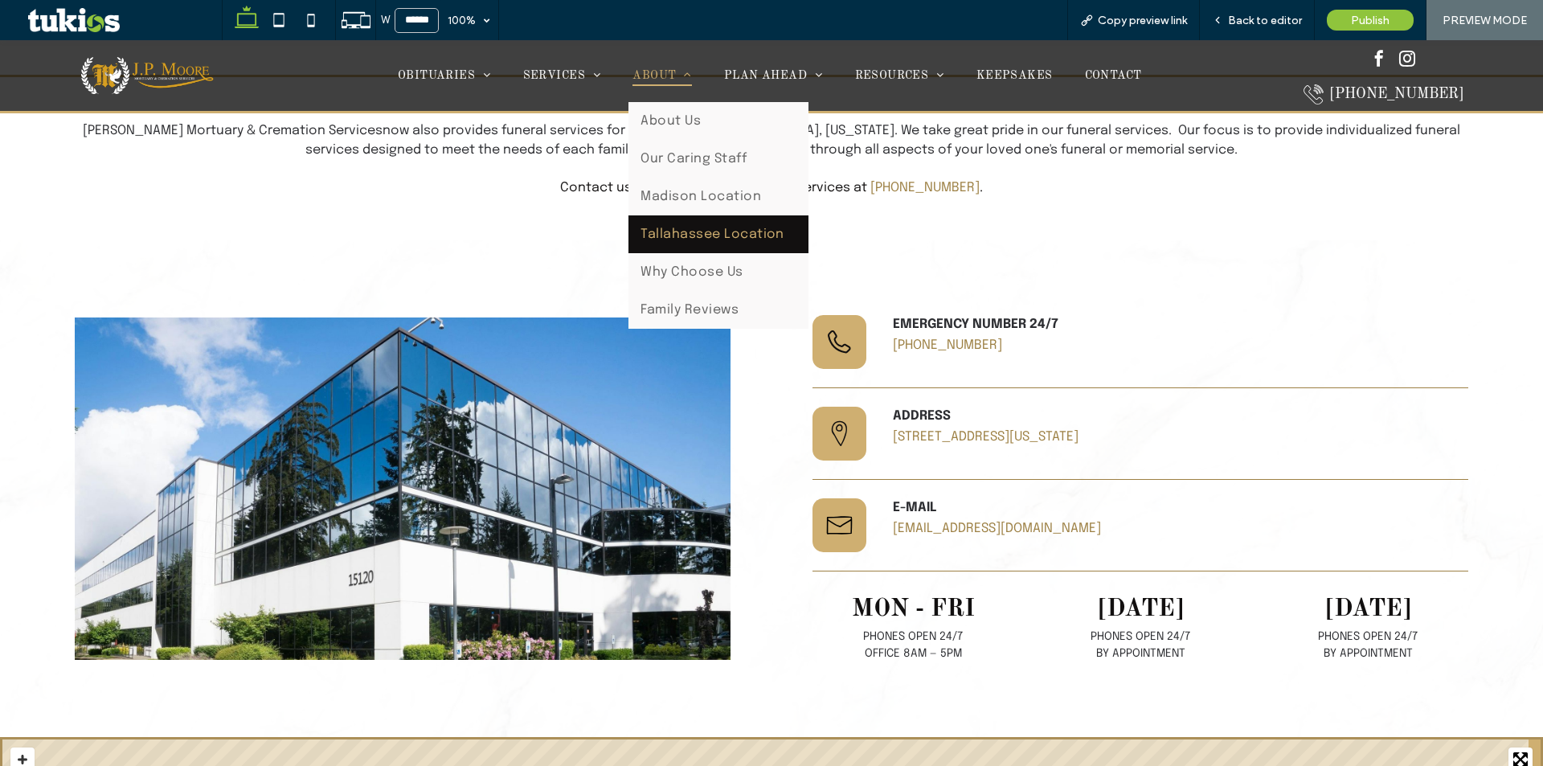
scroll to position [402, 0]
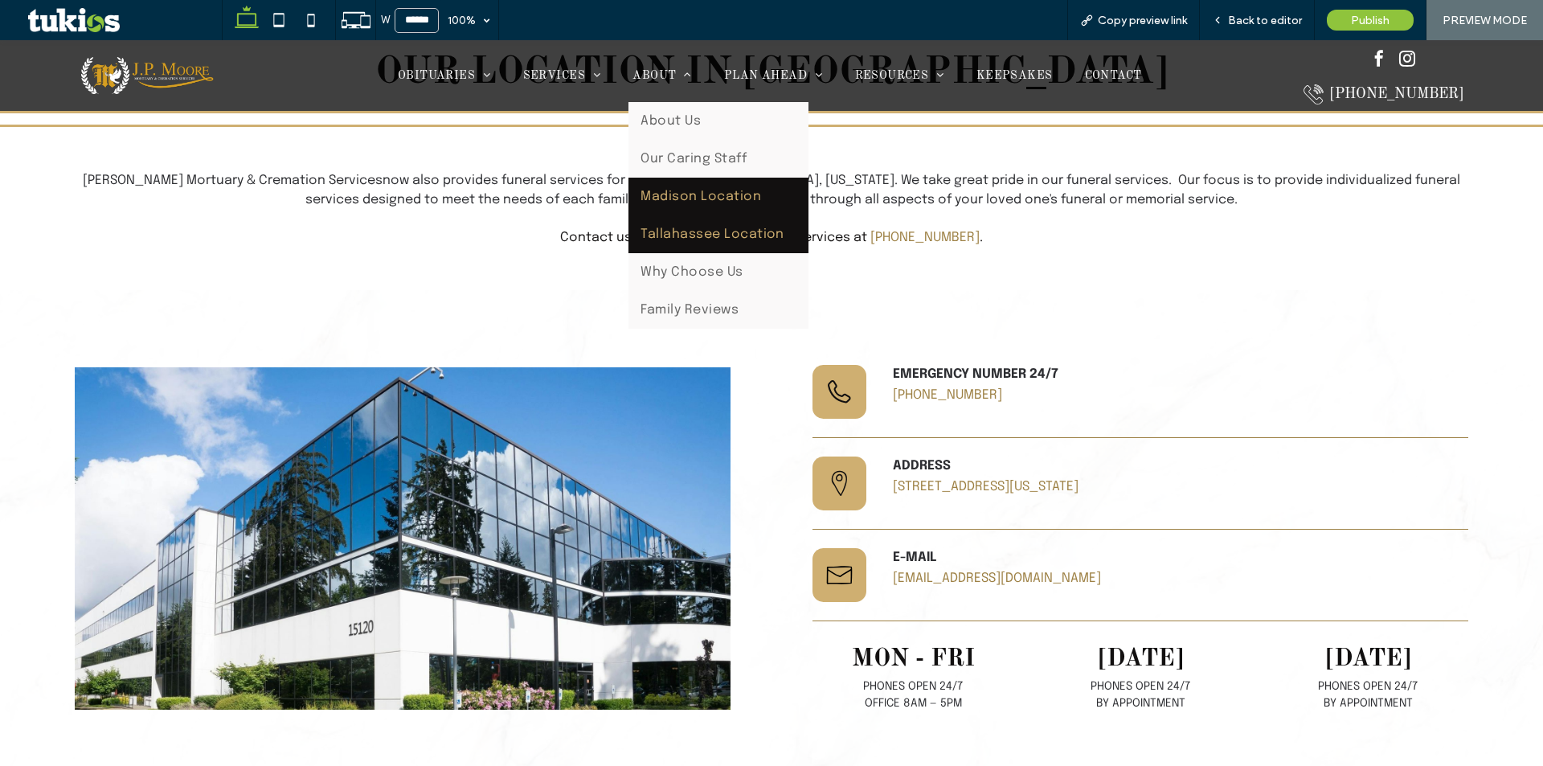
click at [710, 191] on span "Madison Location" at bounding box center [701, 197] width 121 height 14
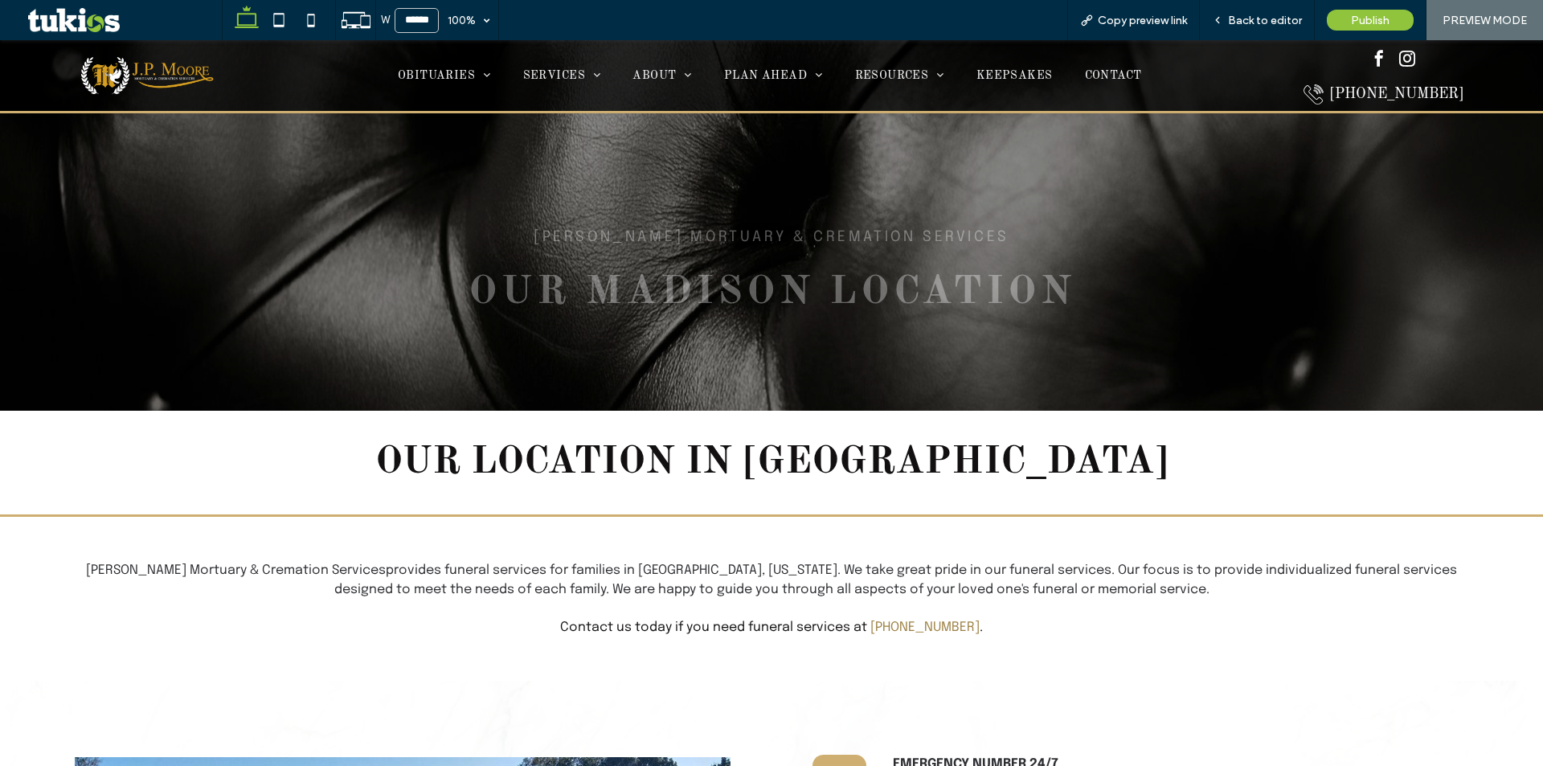
scroll to position [482, 0]
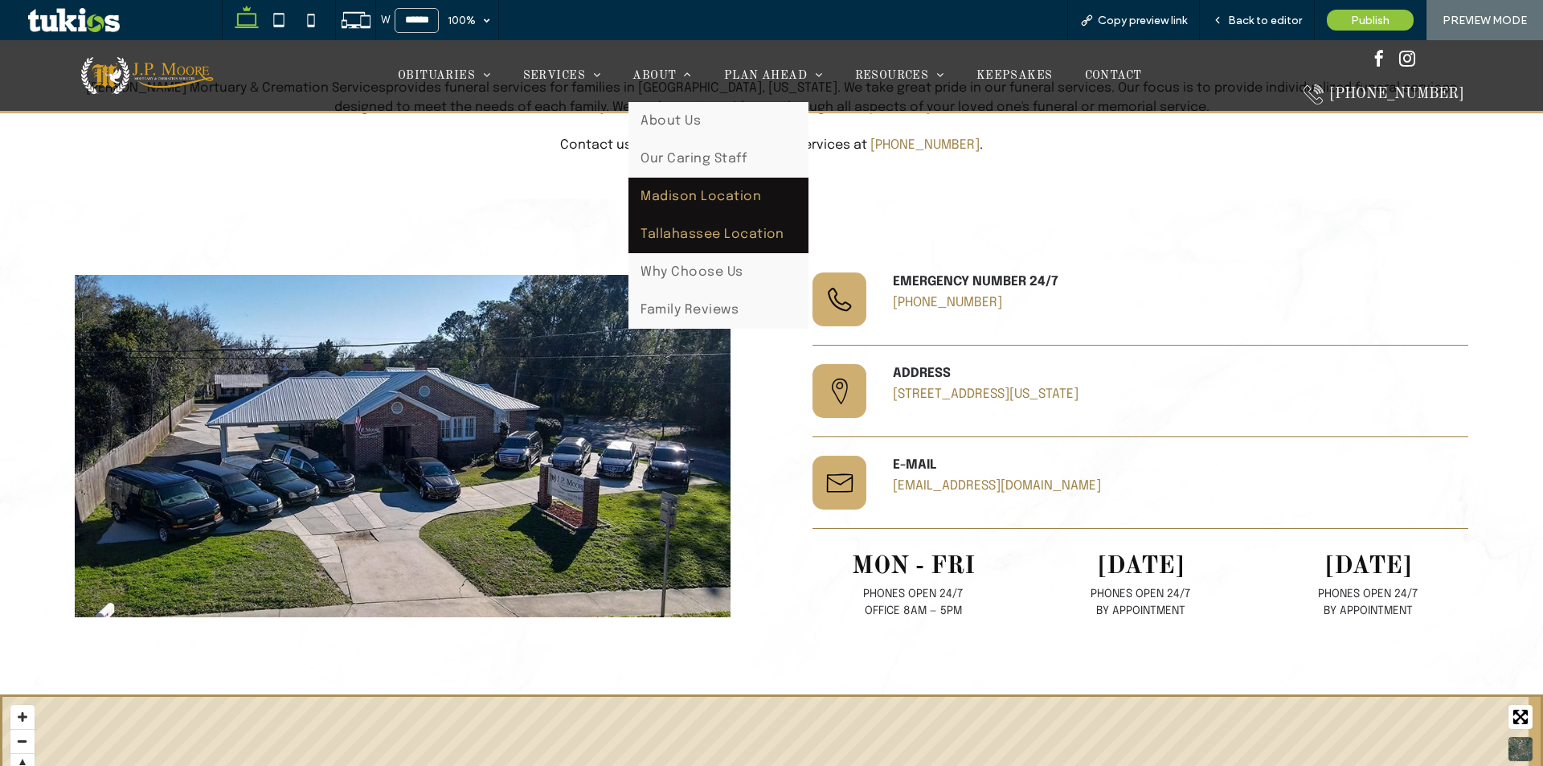
click at [687, 238] on span "Tallahassee Location" at bounding box center [713, 234] width 144 height 14
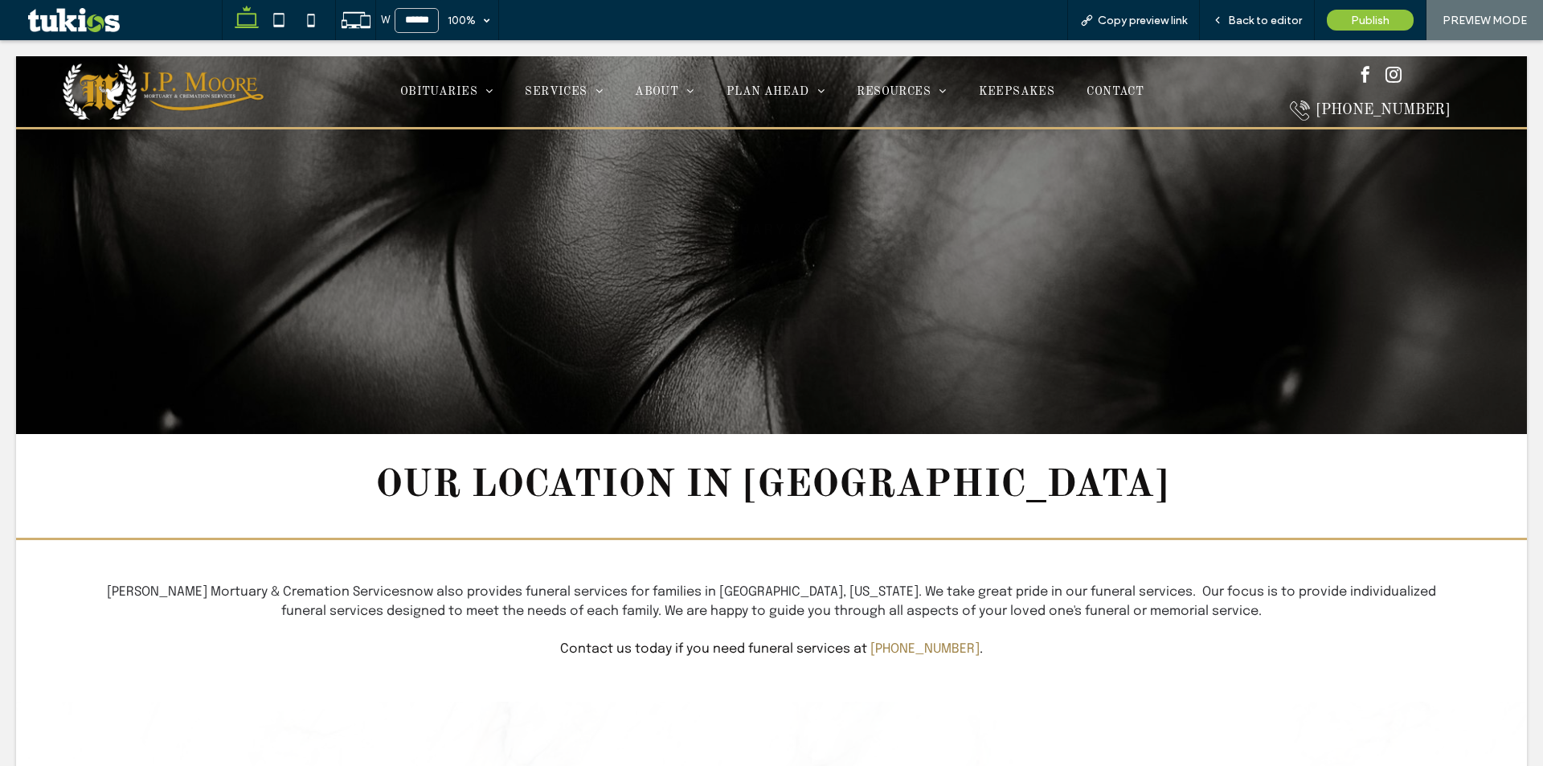
scroll to position [0, 0]
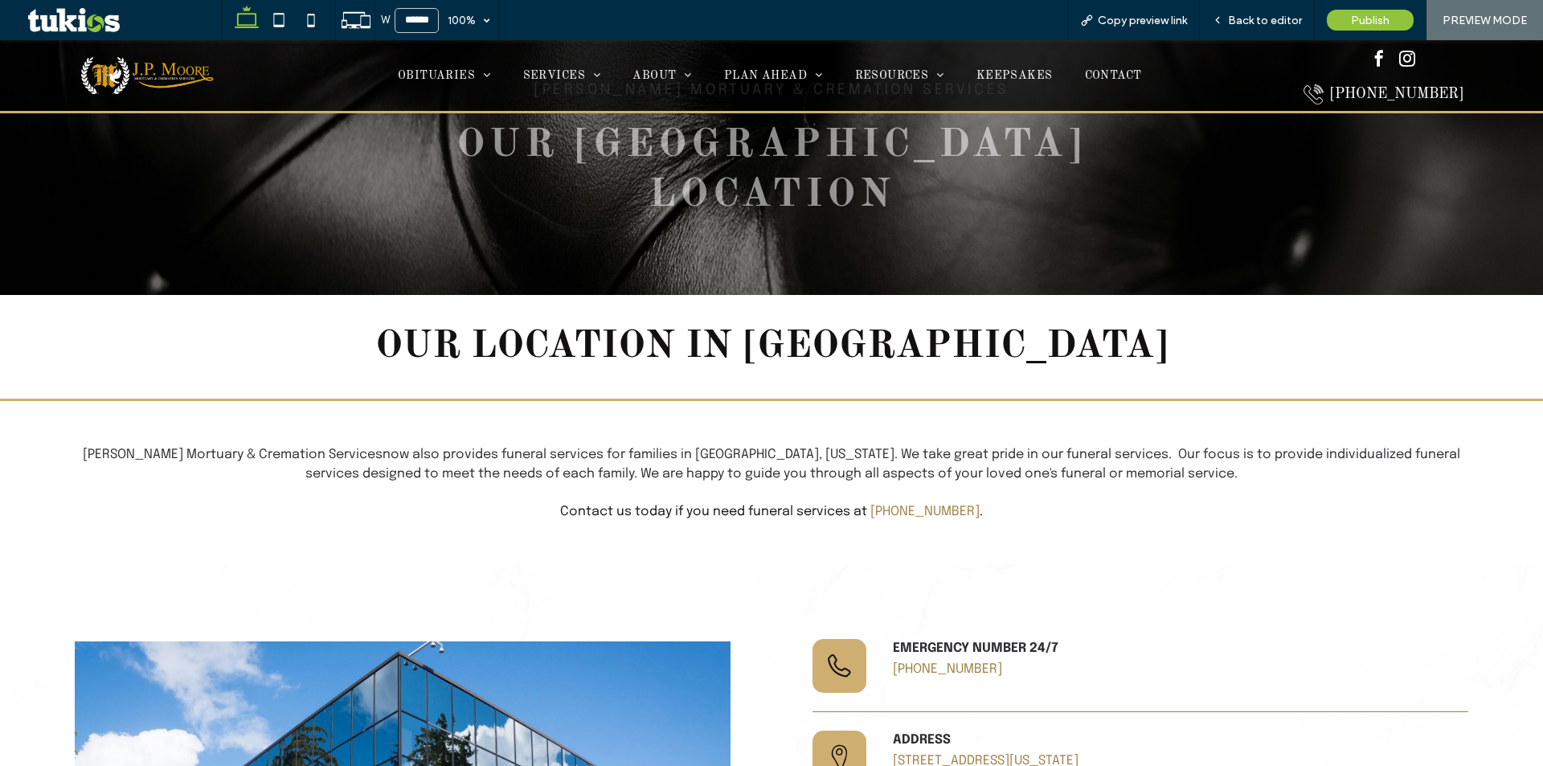
scroll to position [482, 0]
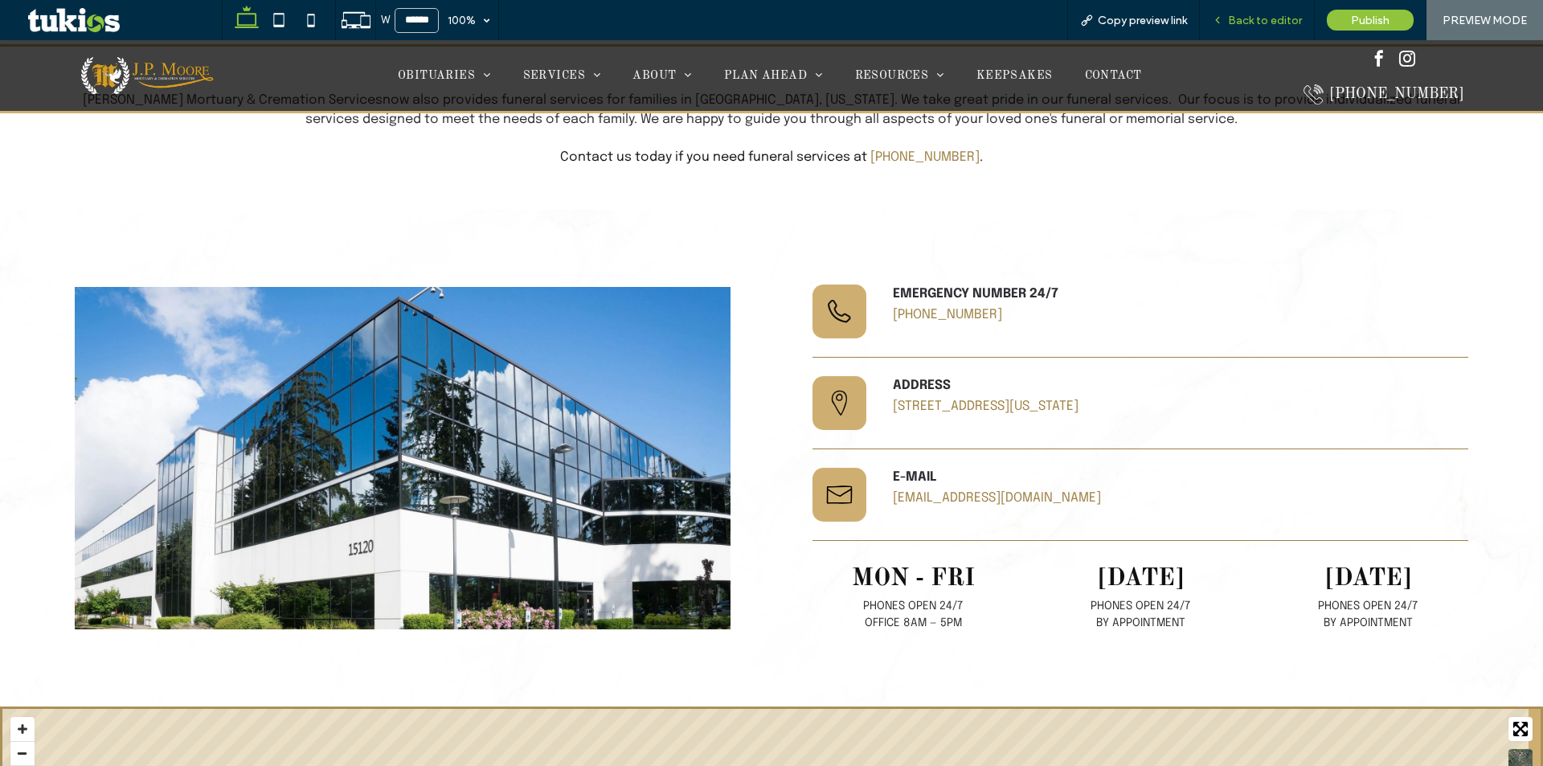
click at [1266, 15] on span "Back to editor" at bounding box center [1265, 21] width 74 height 14
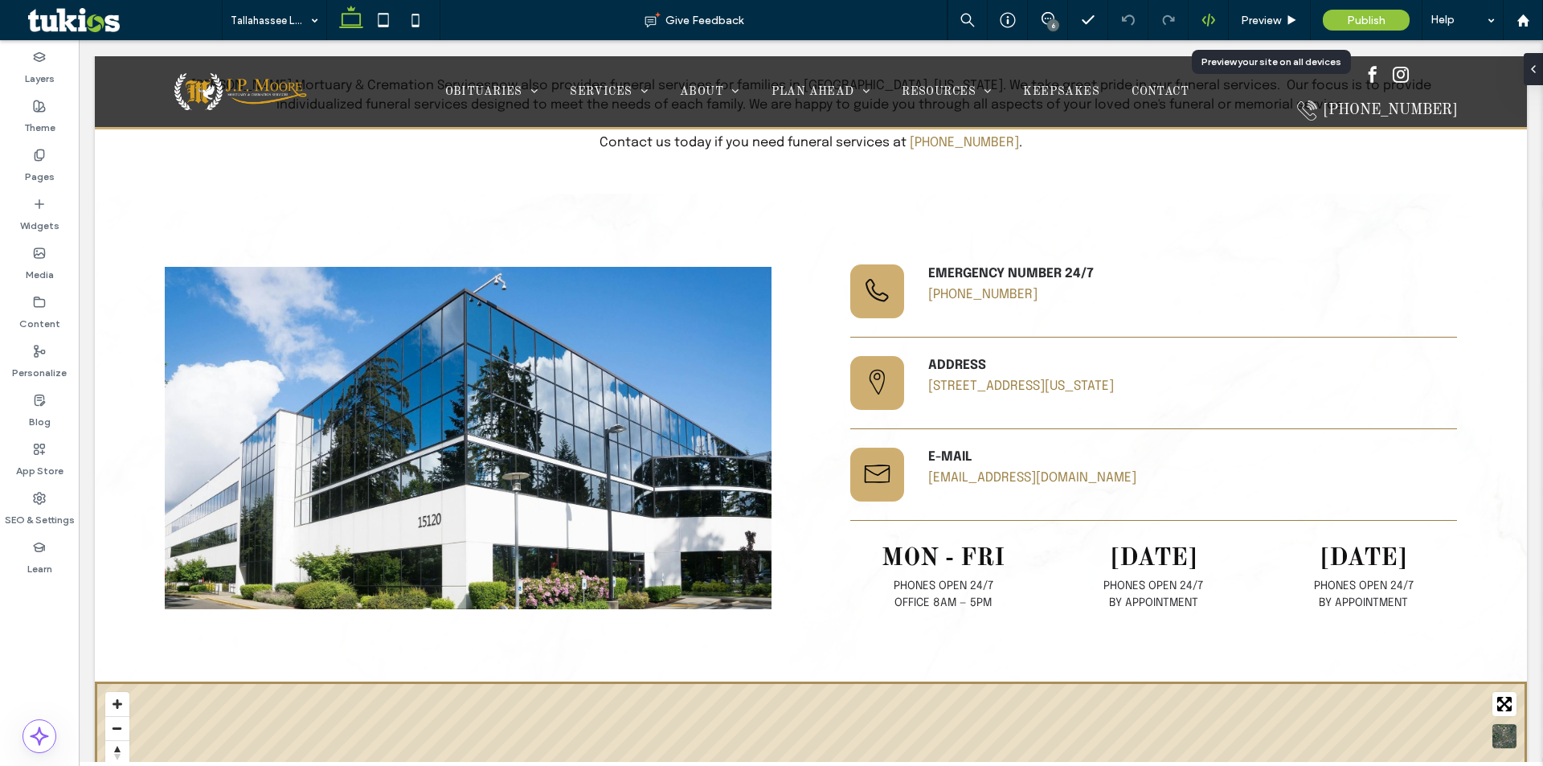
scroll to position [494, 0]
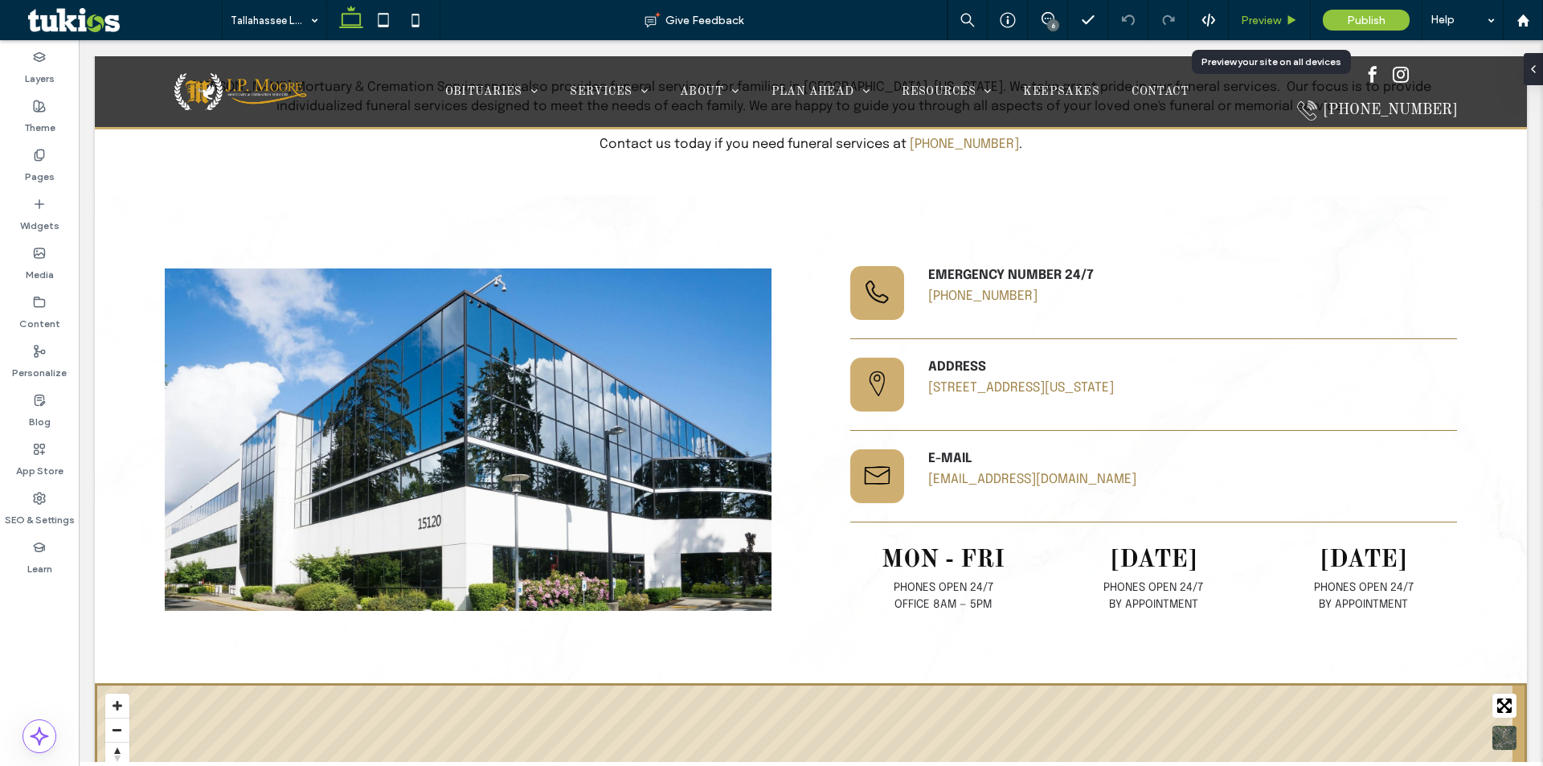
click at [1267, 27] on div "Preview" at bounding box center [1270, 20] width 82 height 40
click at [1267, 14] on span "Preview" at bounding box center [1261, 21] width 40 height 14
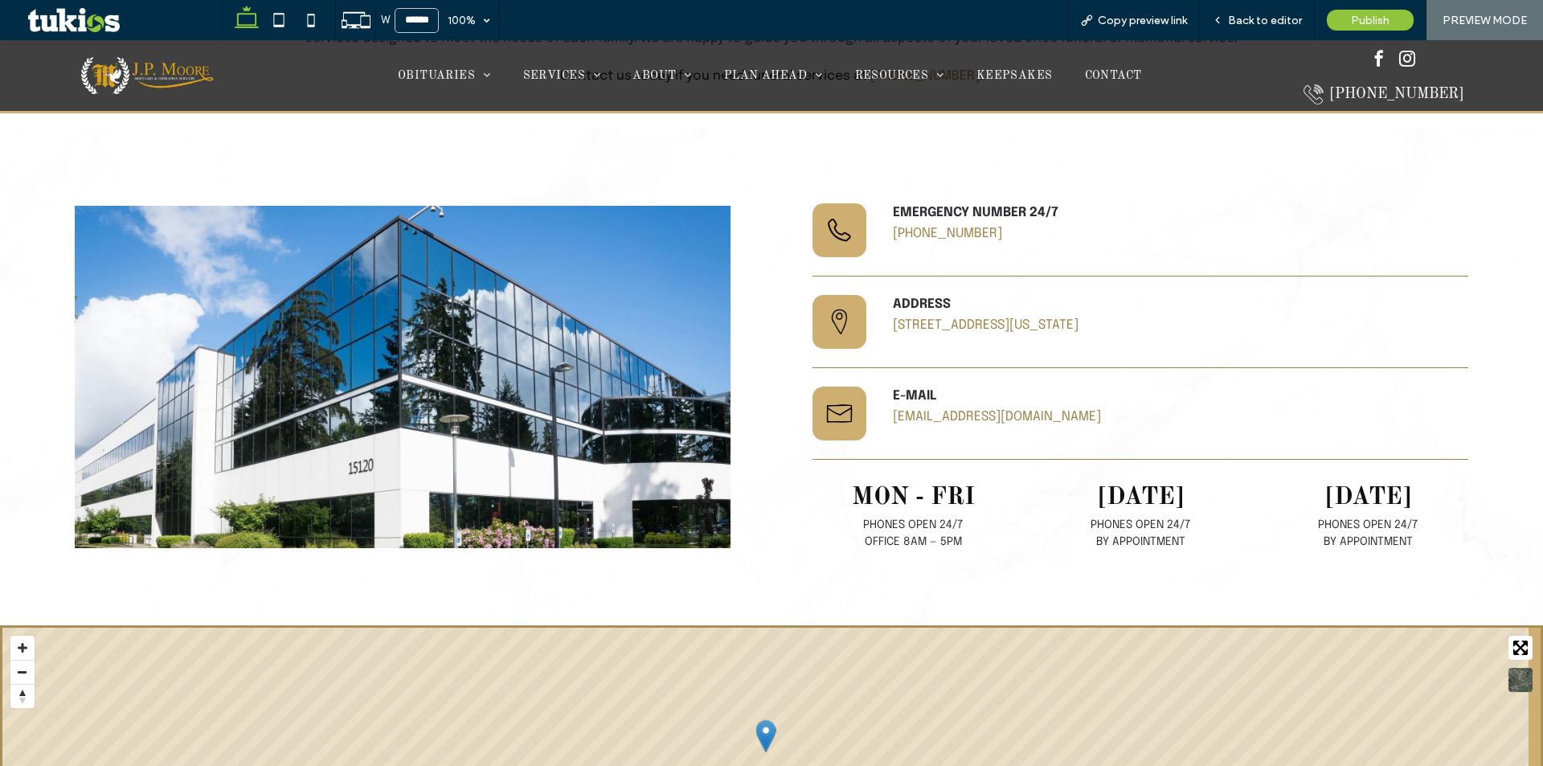
scroll to position [563, 0]
drag, startPoint x: 973, startPoint y: 317, endPoint x: 931, endPoint y: 302, distance: 44.2
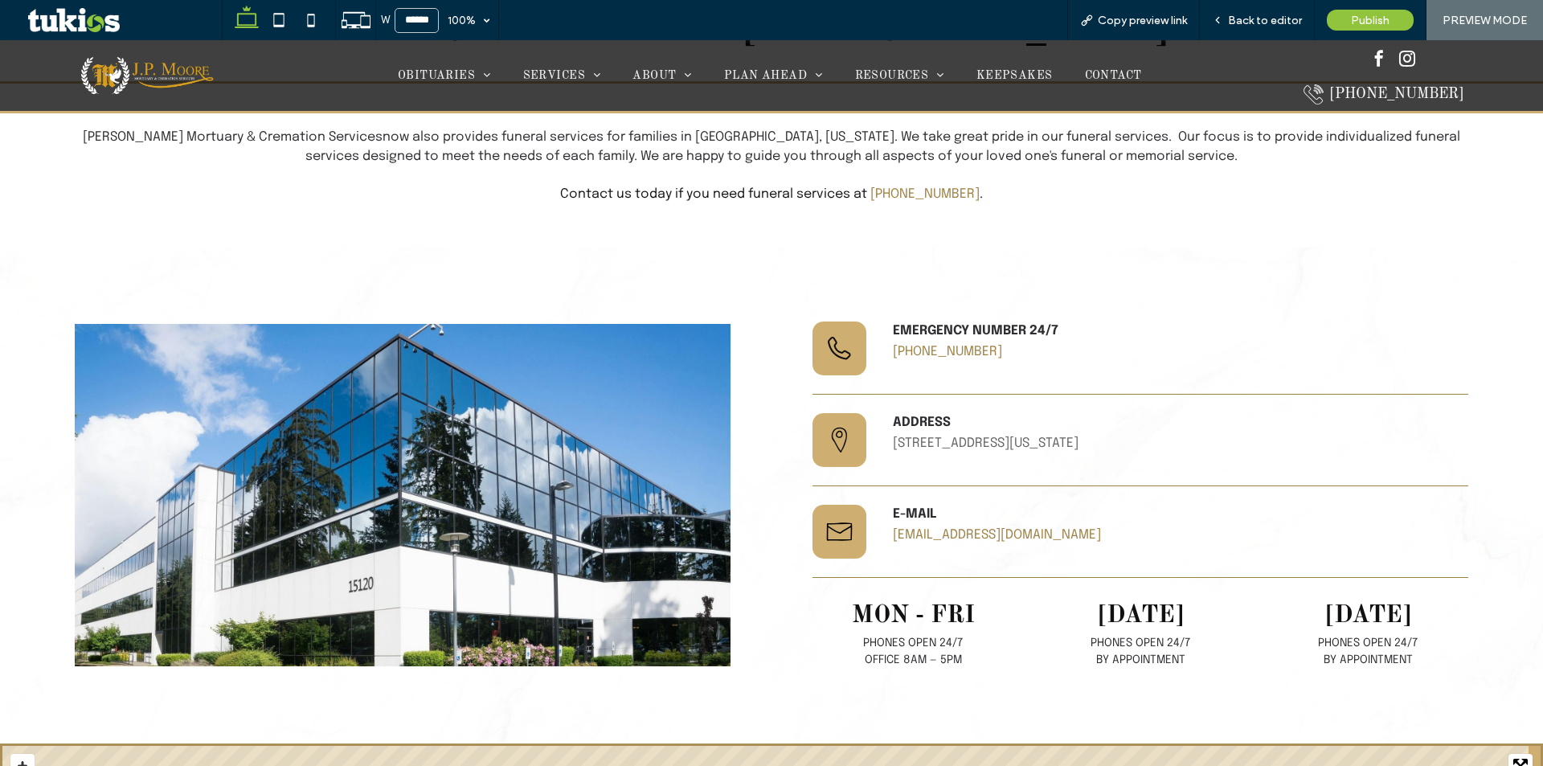
scroll to position [482, 0]
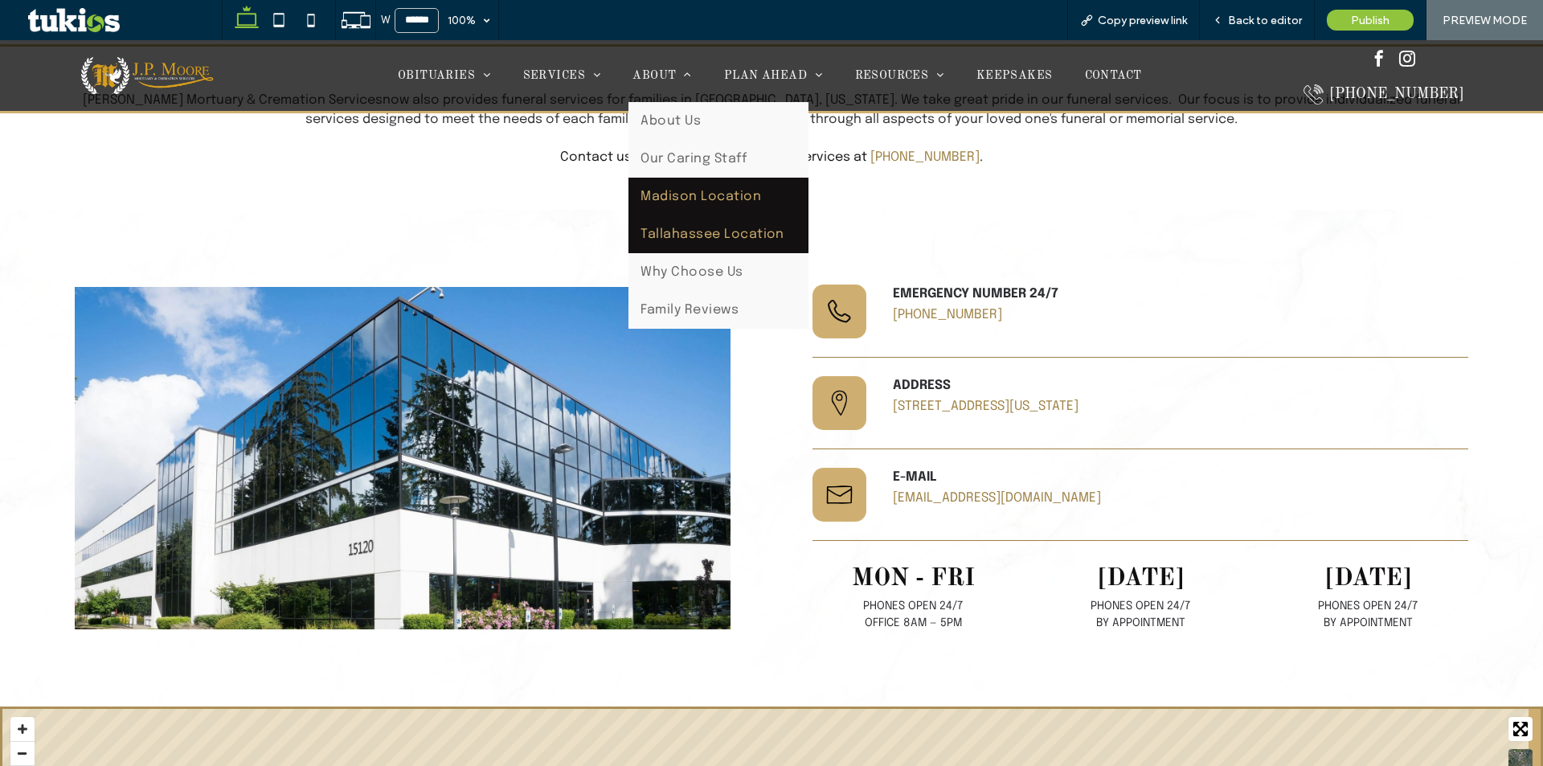
click at [694, 200] on span "Madison Location" at bounding box center [701, 197] width 121 height 14
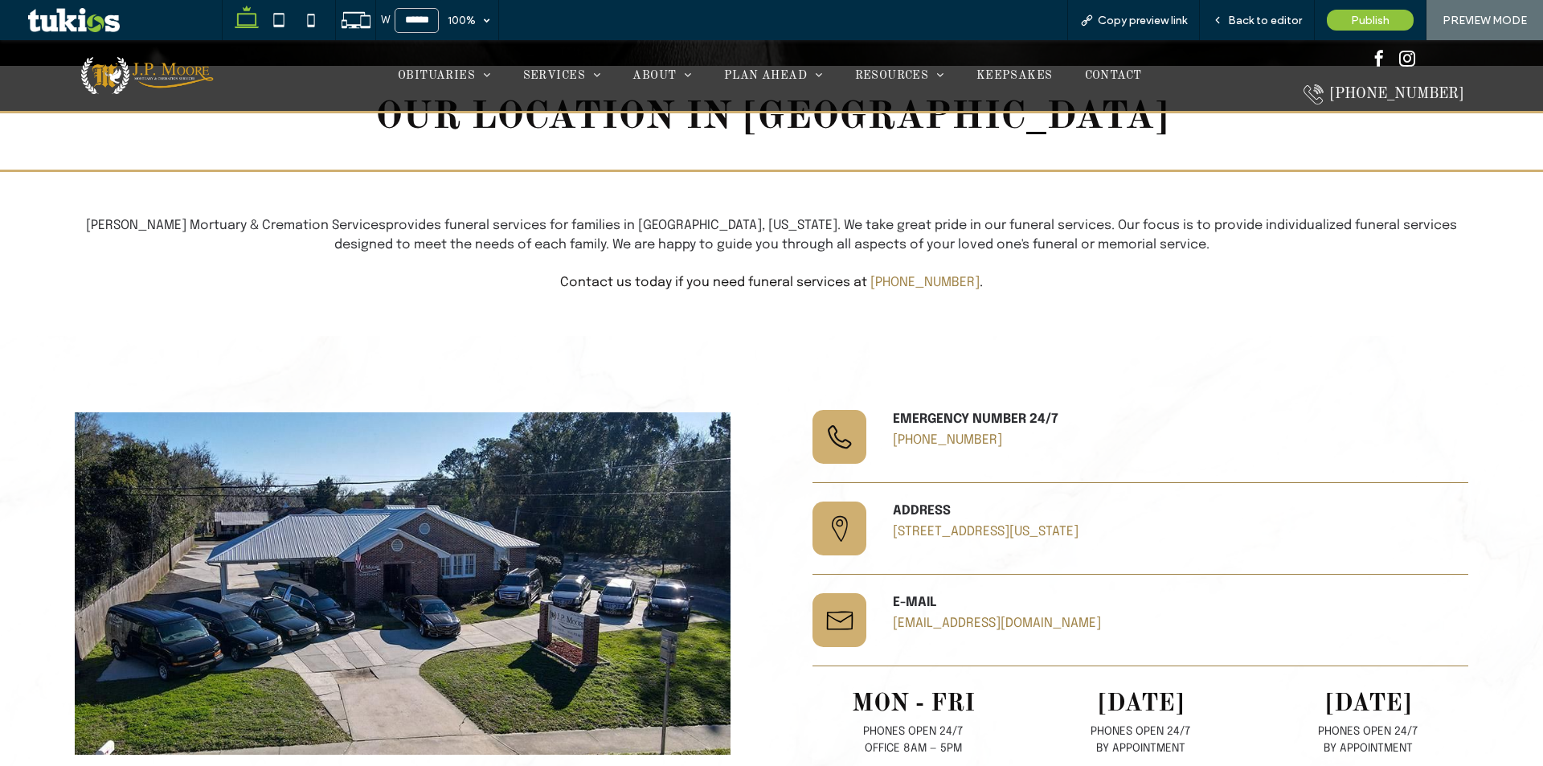
scroll to position [402, 0]
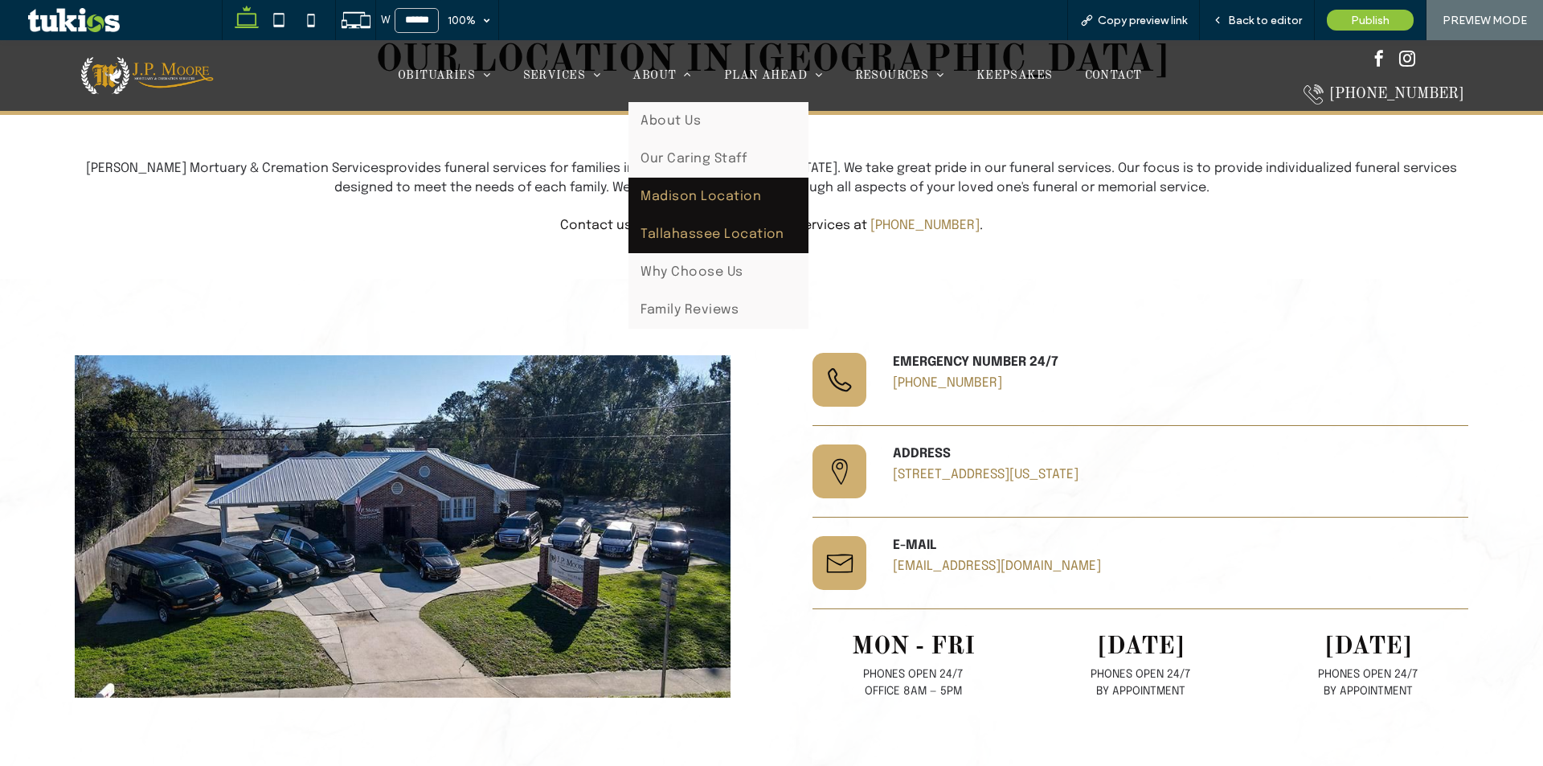
click at [675, 220] on link "Tallahassee Location" at bounding box center [718, 234] width 180 height 38
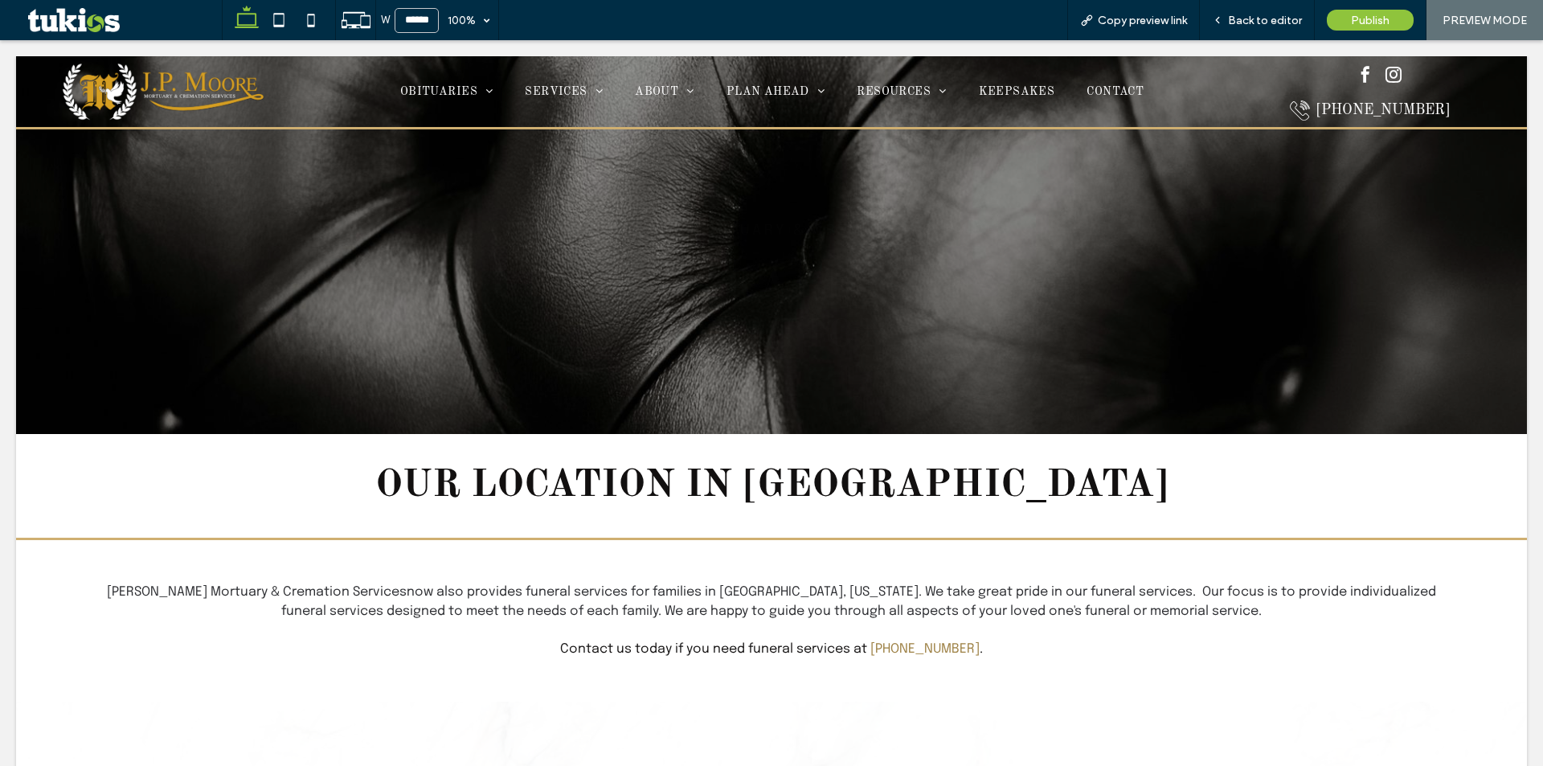
scroll to position [0, 0]
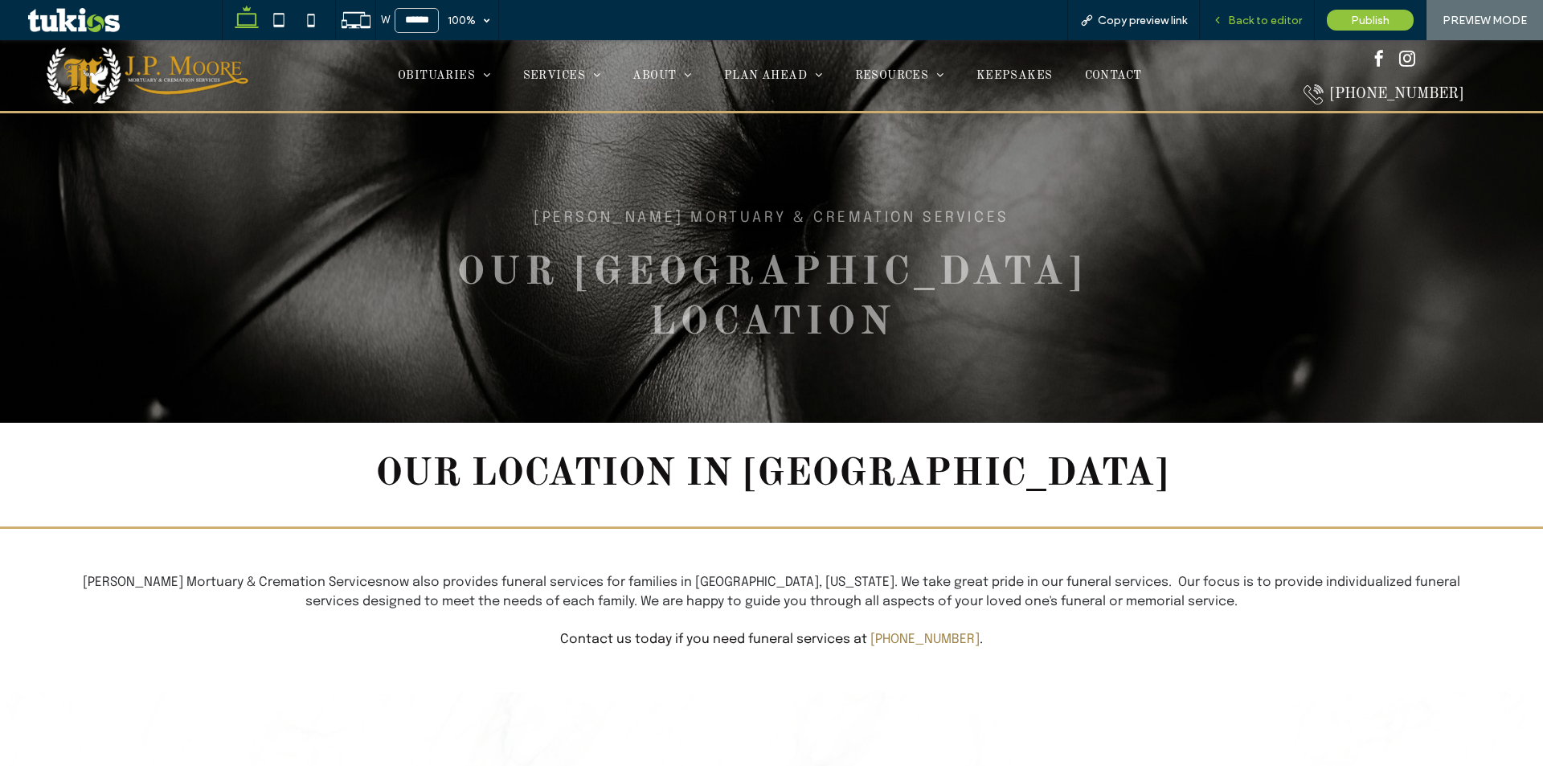
click at [1273, 21] on span "Back to editor" at bounding box center [1265, 21] width 74 height 14
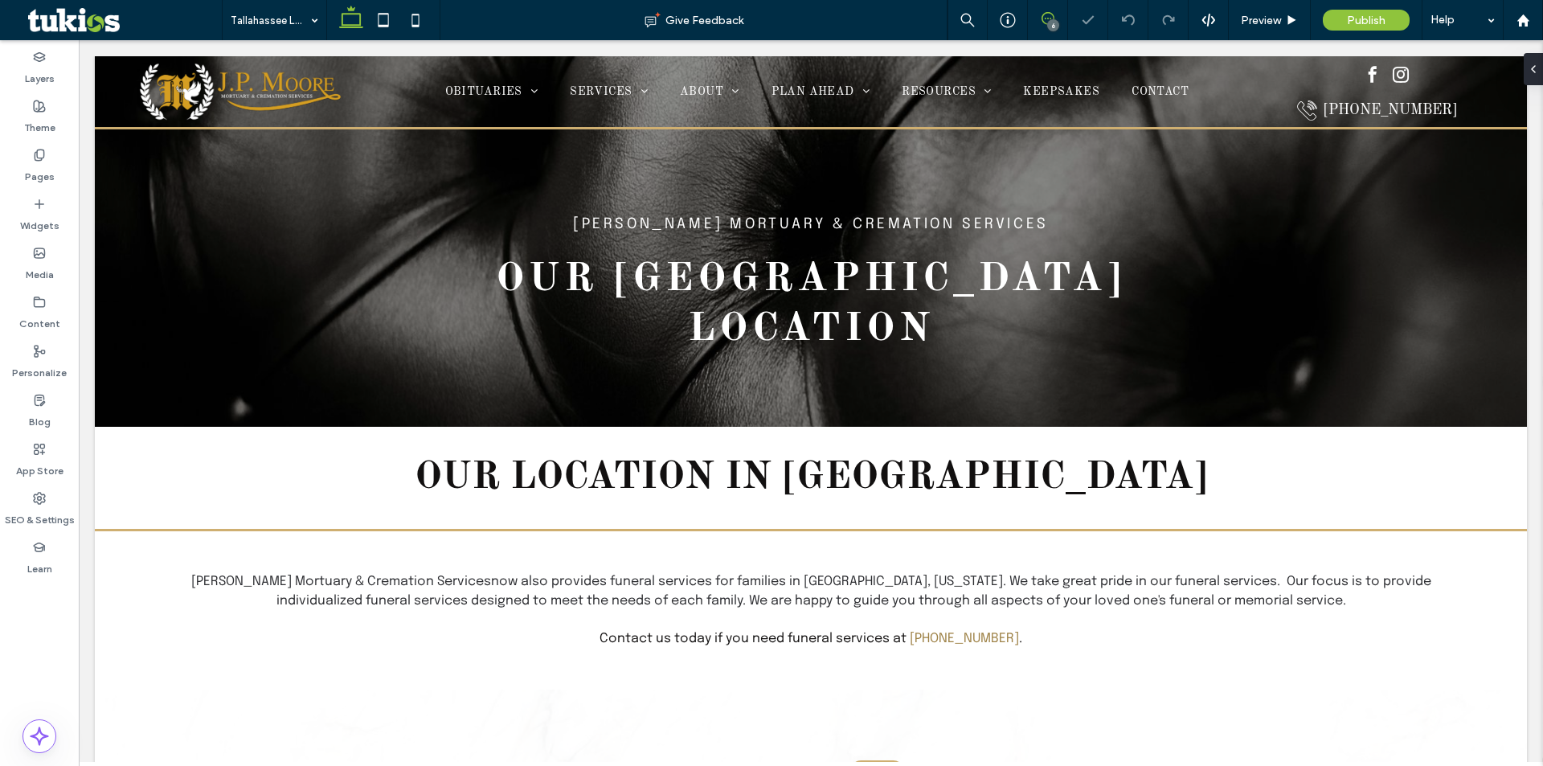
click at [1043, 15] on use at bounding box center [1048, 18] width 13 height 13
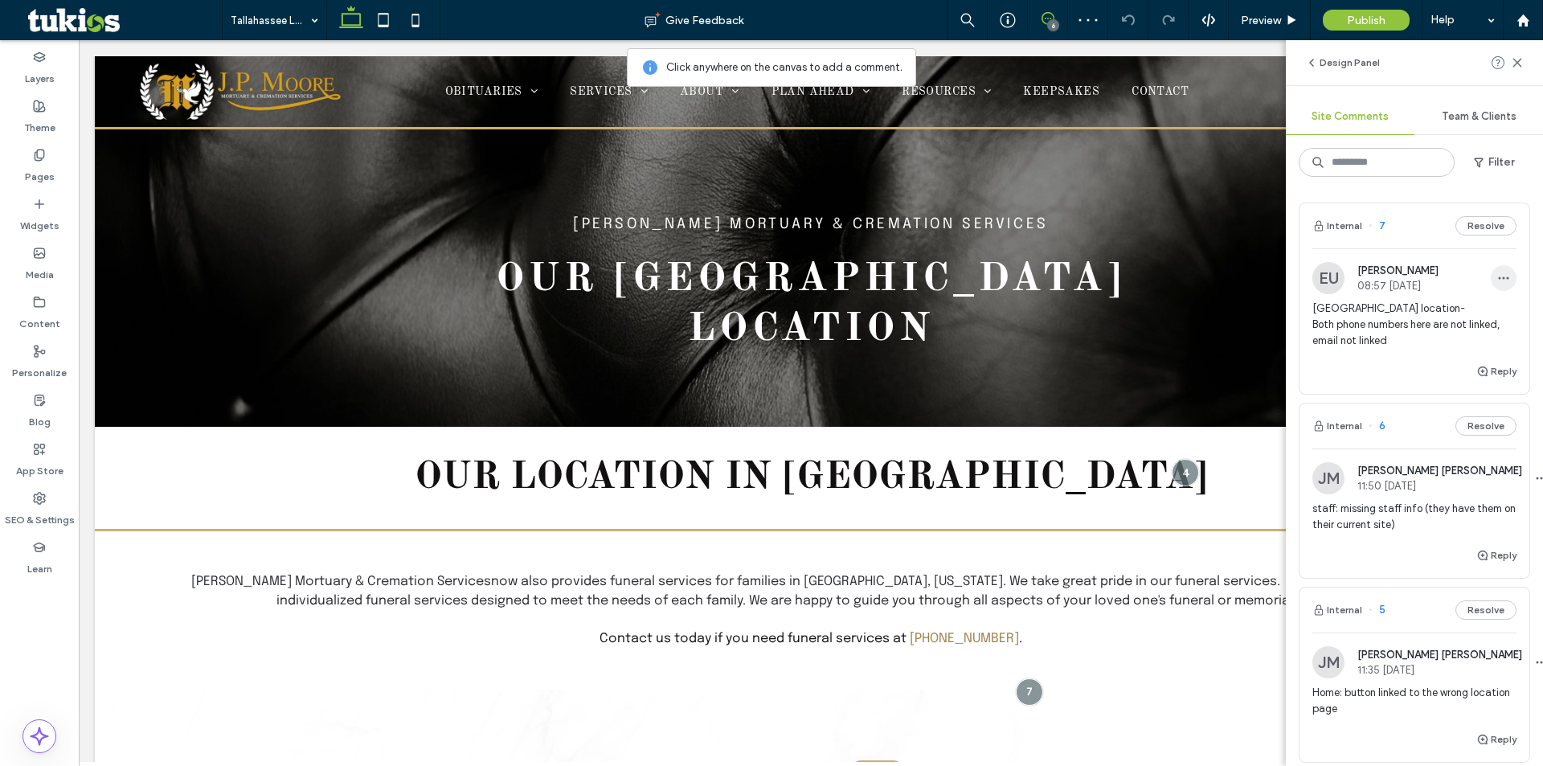
click at [1497, 279] on icon "button" at bounding box center [1503, 278] width 13 height 13
click at [1429, 314] on div "Edit" at bounding box center [1432, 320] width 143 height 31
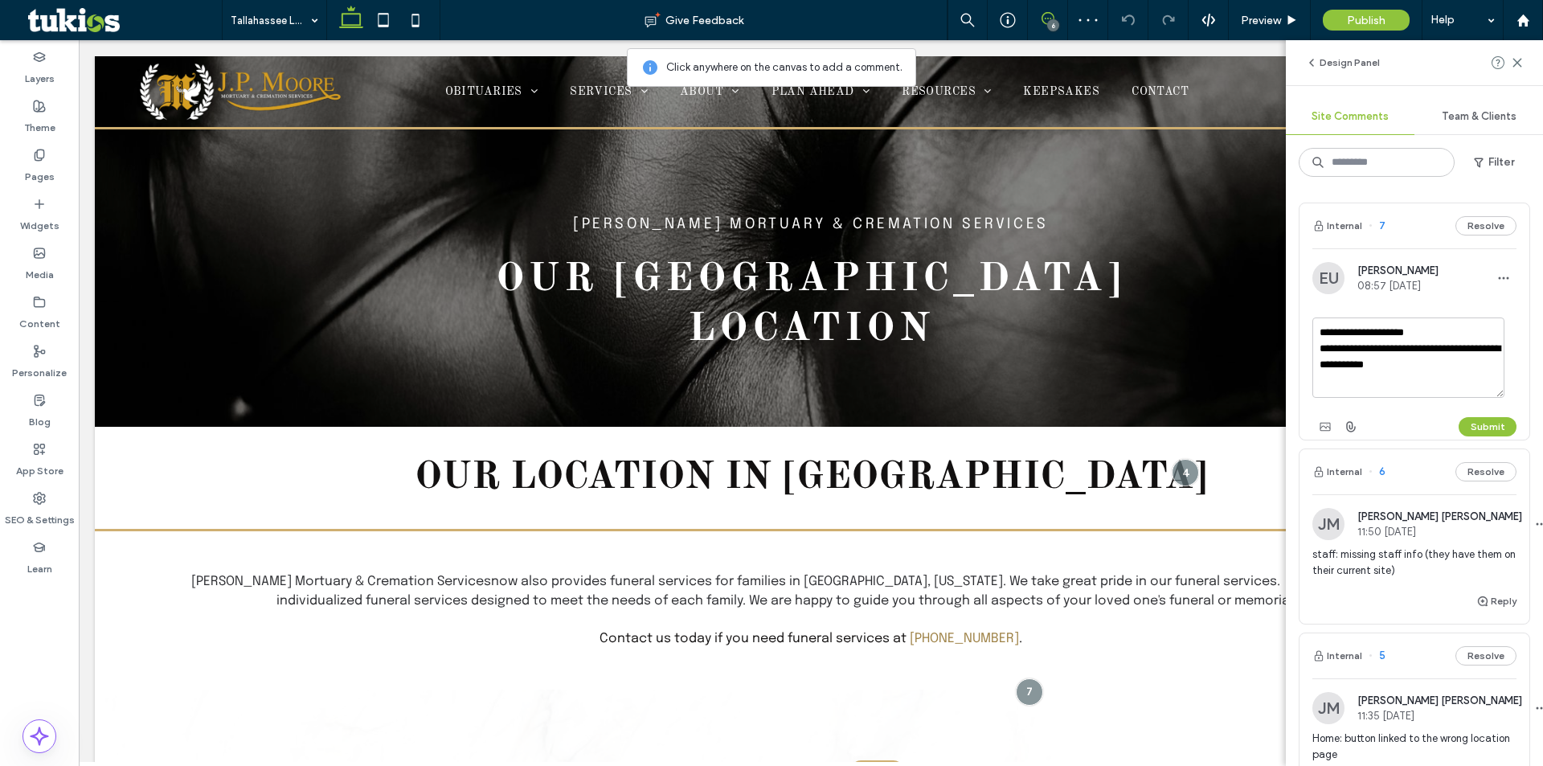
click at [1455, 366] on textarea "**********" at bounding box center [1408, 357] width 192 height 80
type textarea "**********"
click at [1467, 433] on button "Submit" at bounding box center [1488, 426] width 58 height 19
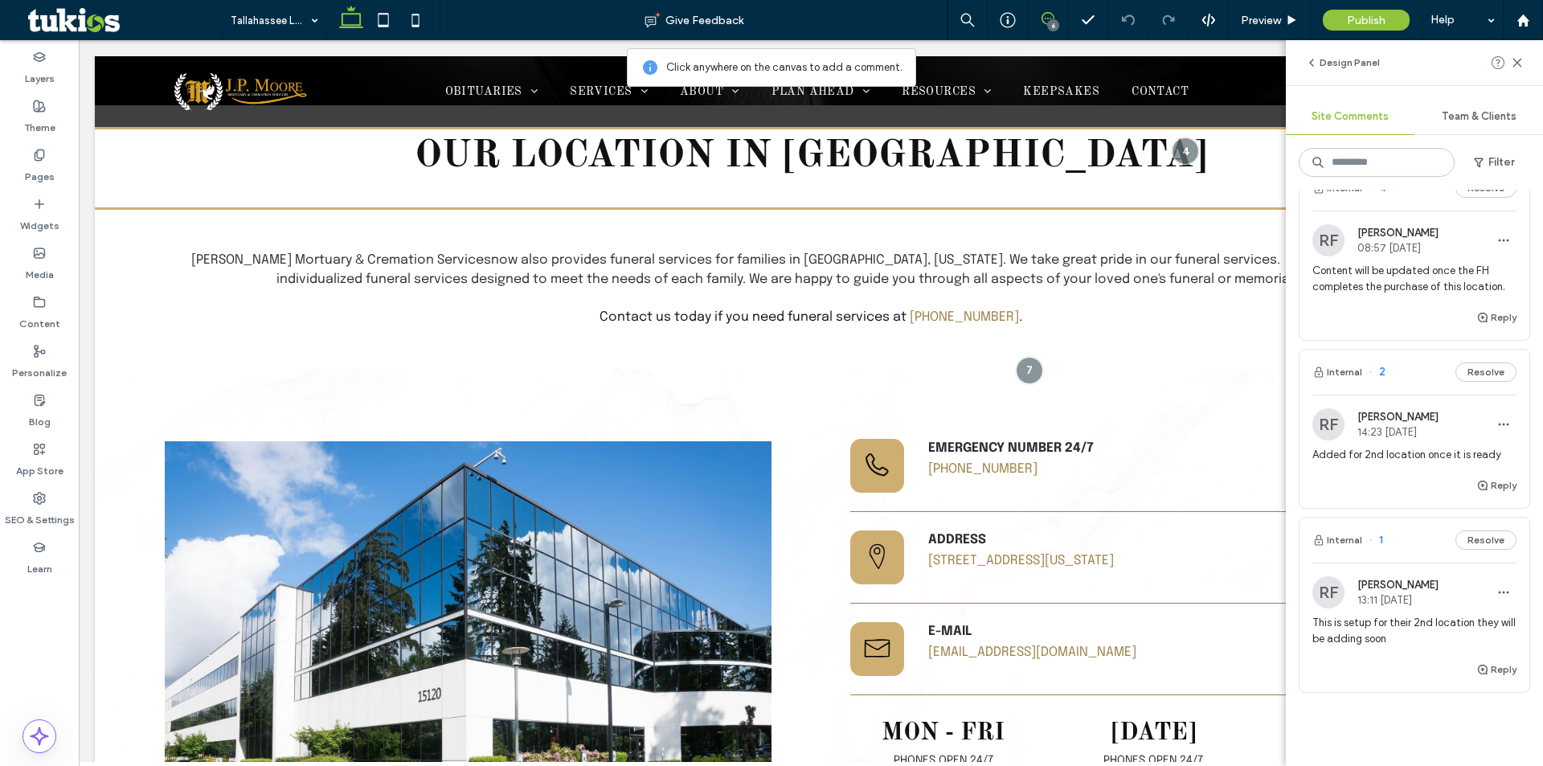
scroll to position [836, 0]
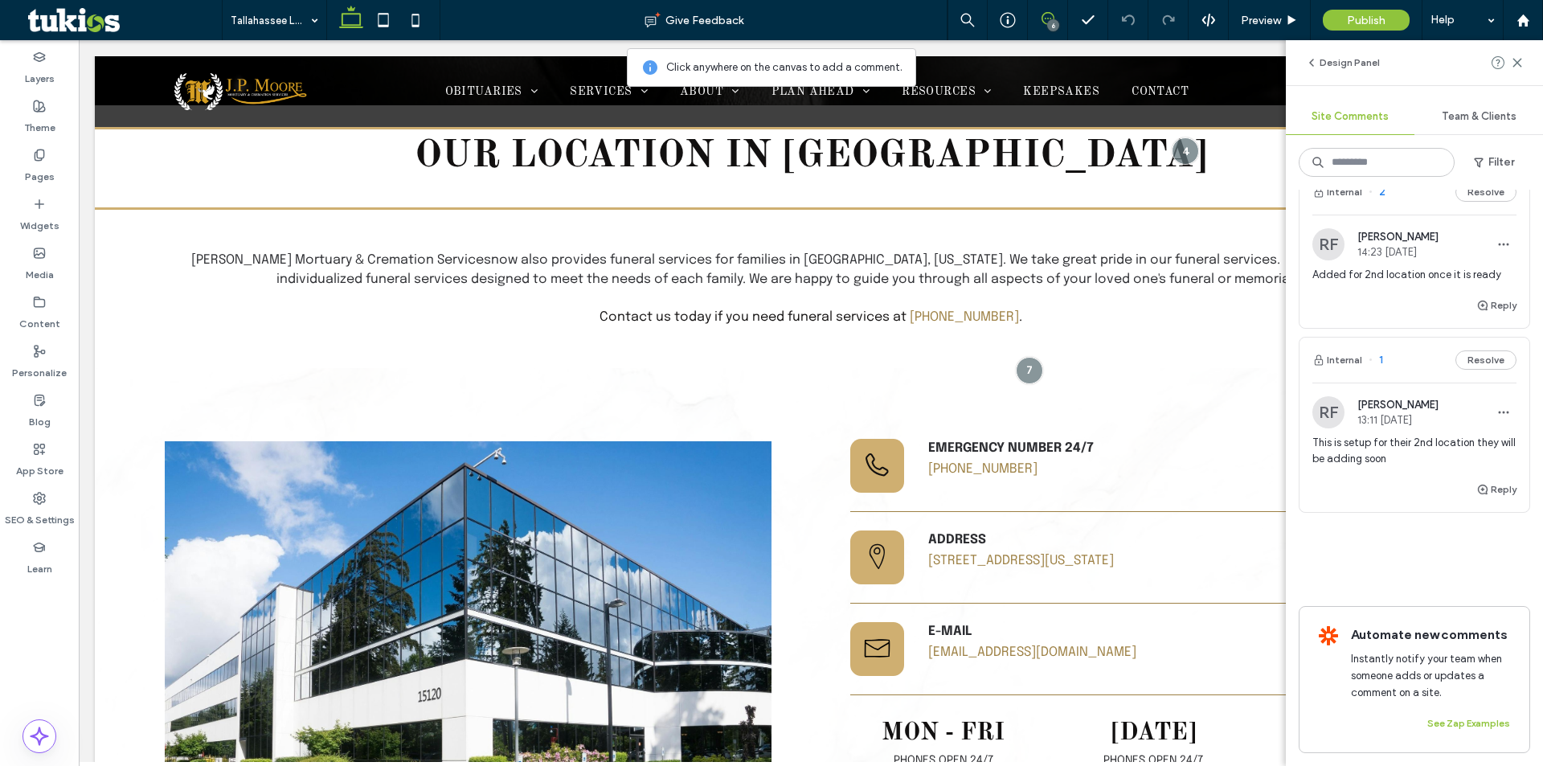
click at [1402, 435] on span "This is setup for their 2nd location they will be adding soon" at bounding box center [1414, 451] width 204 height 32
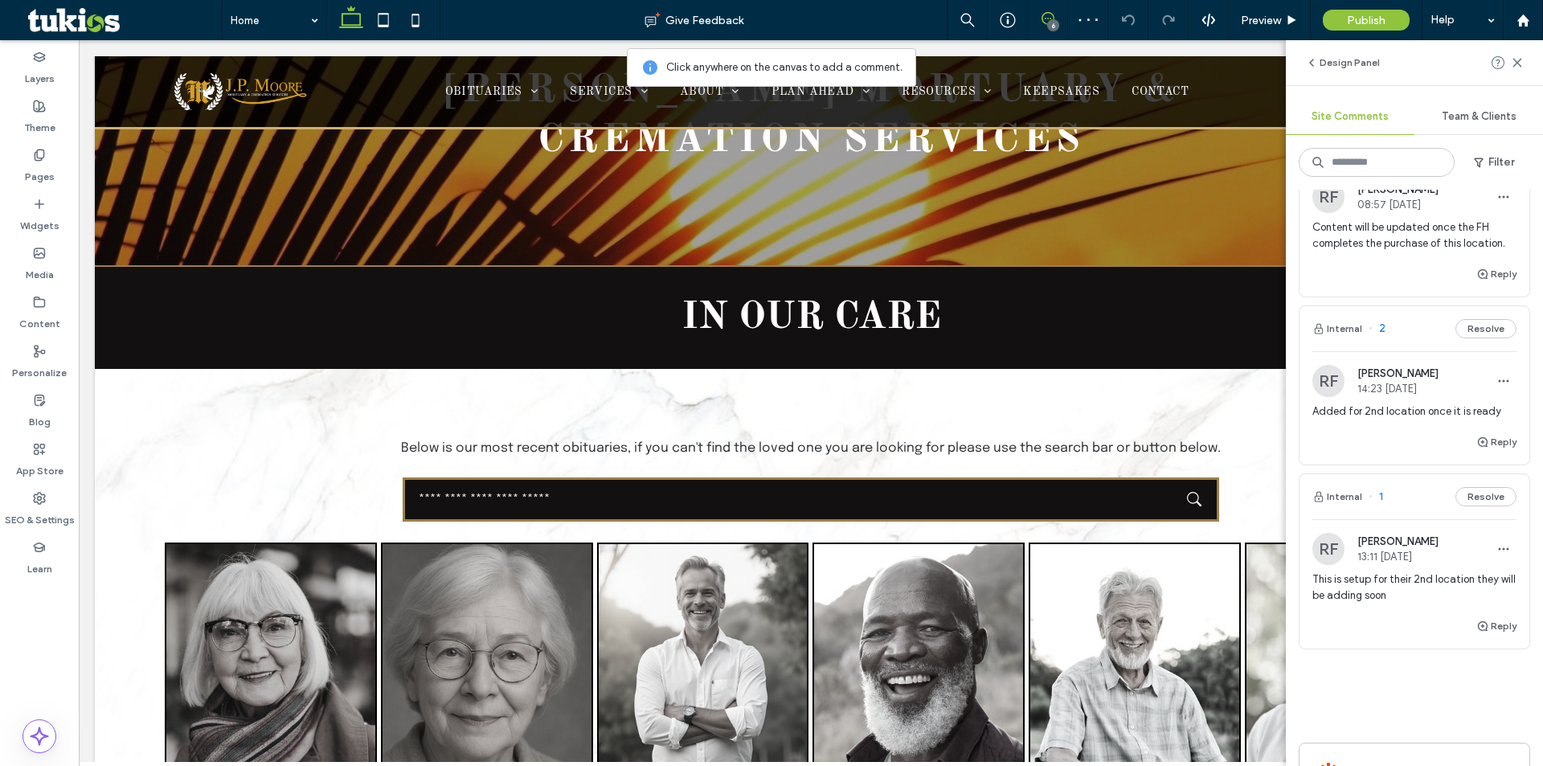
scroll to position [675, 0]
click at [1394, 423] on span "Added for 2nd location once it is ready" at bounding box center [1414, 418] width 204 height 16
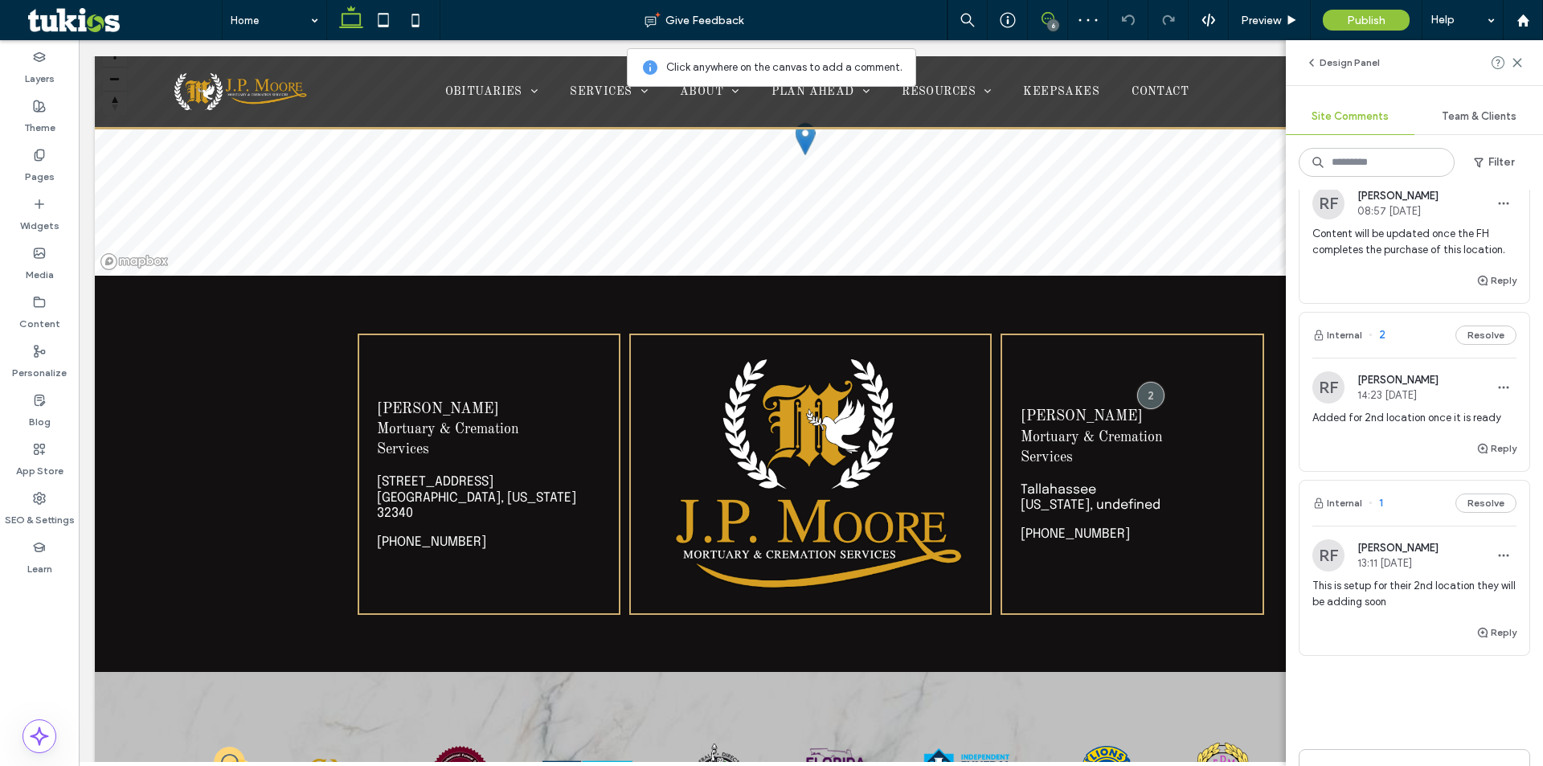
scroll to position [6124, 0]
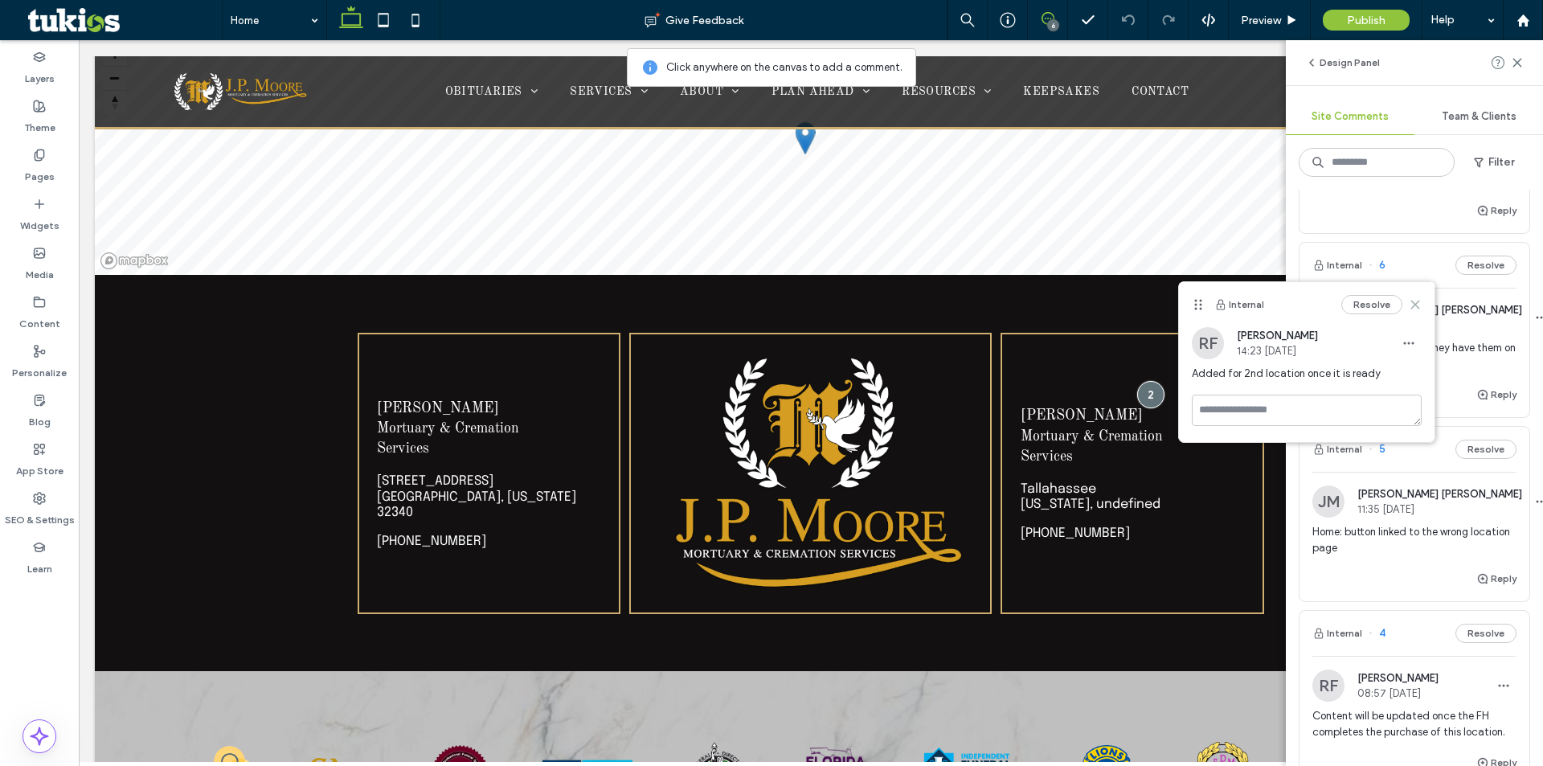
click at [1415, 309] on icon at bounding box center [1415, 304] width 13 height 13
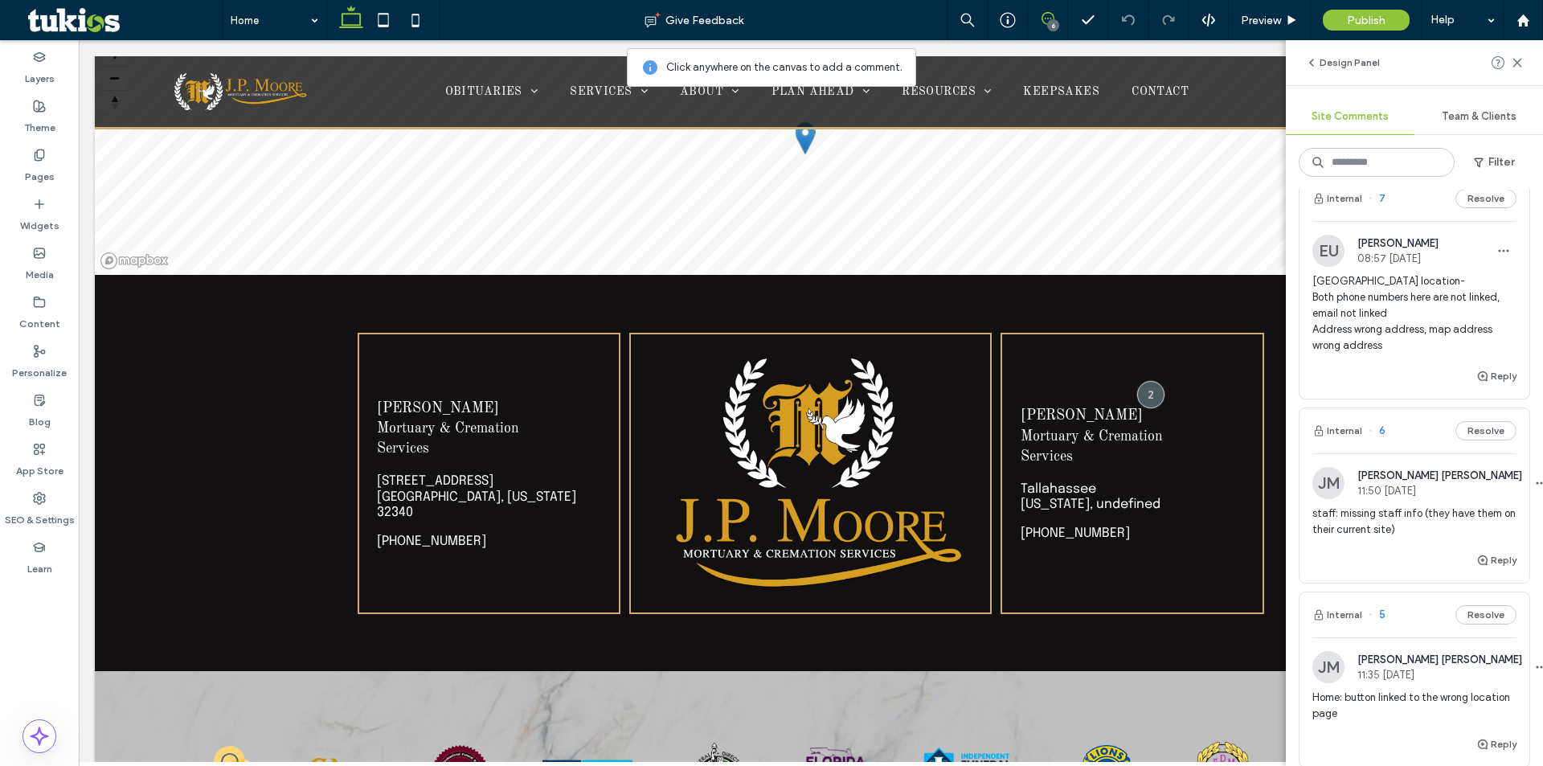
scroll to position [0, 0]
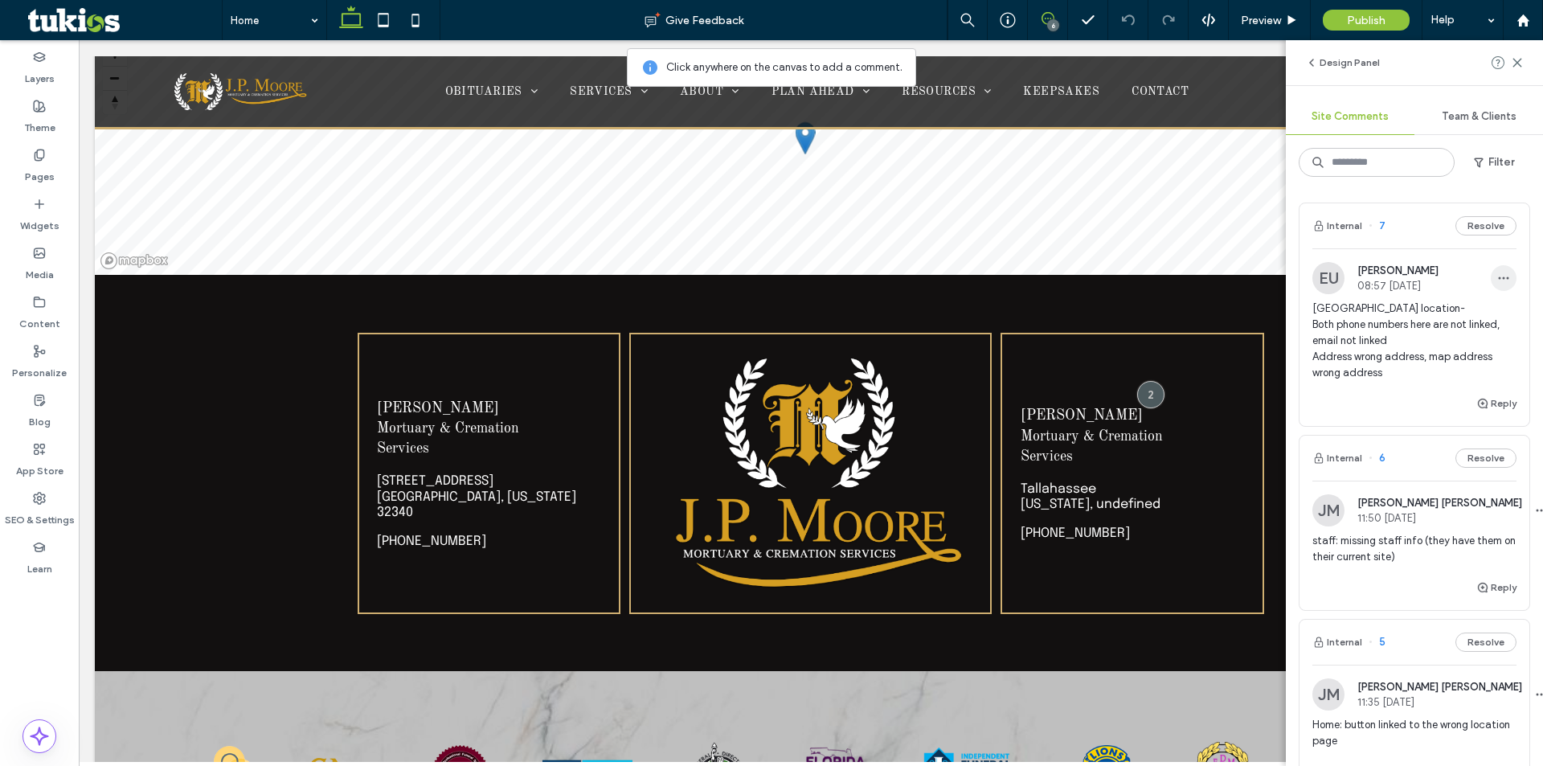
click at [1497, 272] on icon "button" at bounding box center [1503, 278] width 13 height 13
click at [1458, 343] on div "Delete" at bounding box center [1432, 350] width 143 height 31
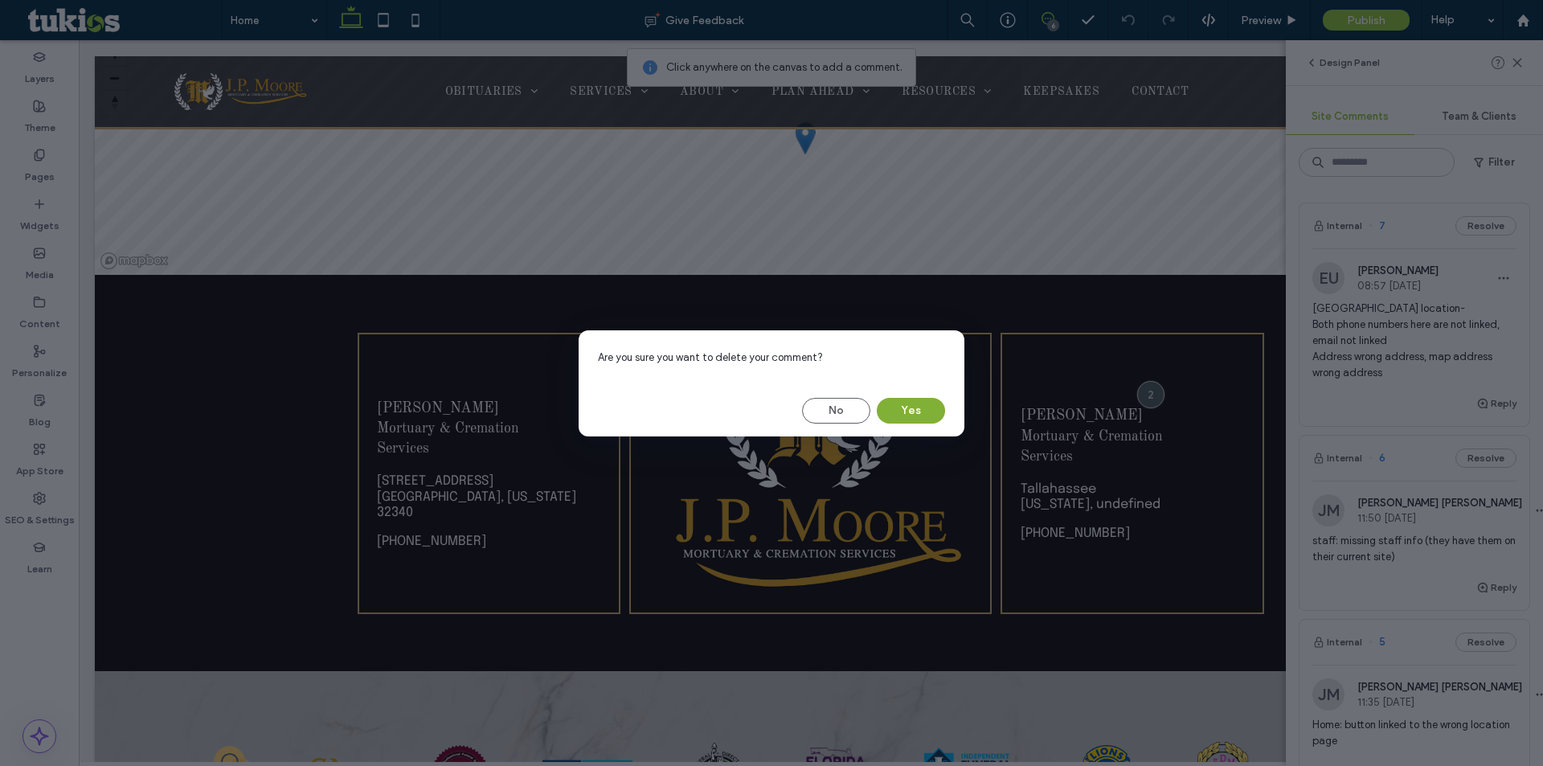
click at [940, 412] on button "Yes" at bounding box center [911, 411] width 68 height 26
